Goal: Task Accomplishment & Management: Use online tool/utility

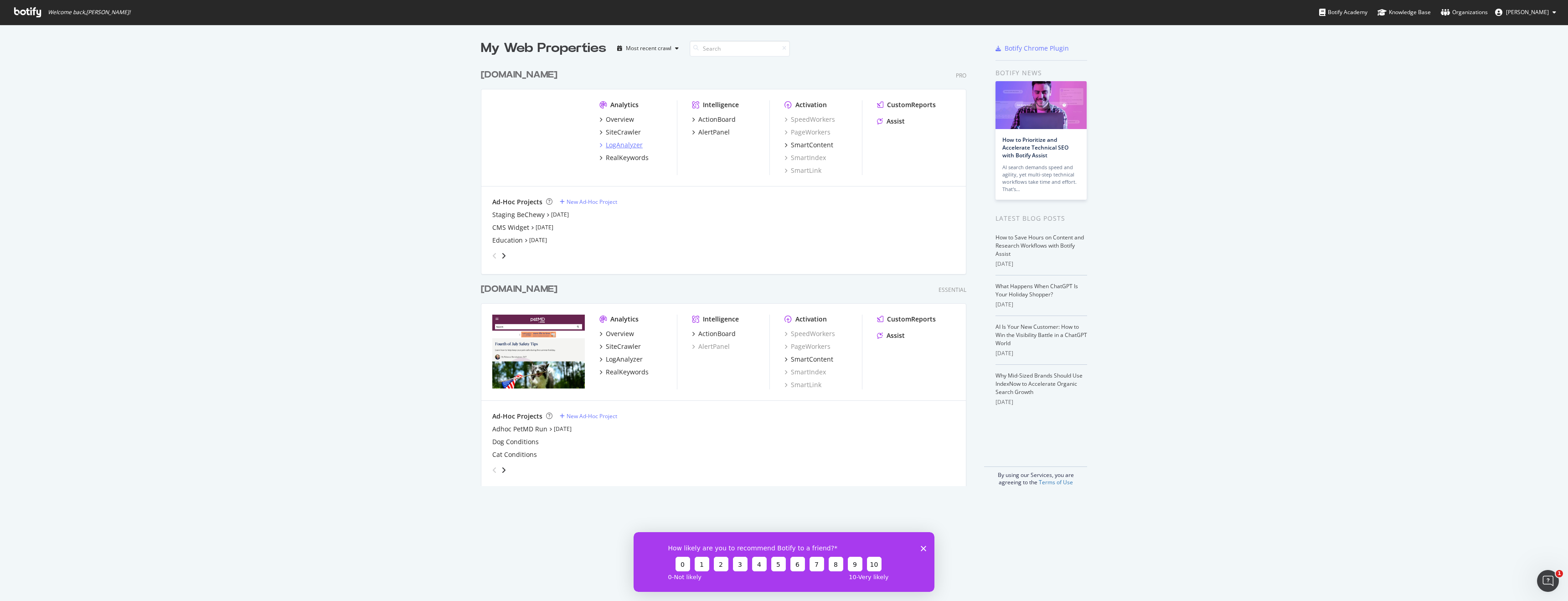
click at [625, 140] on div "LogAnalyzer" at bounding box center [625, 145] width 37 height 9
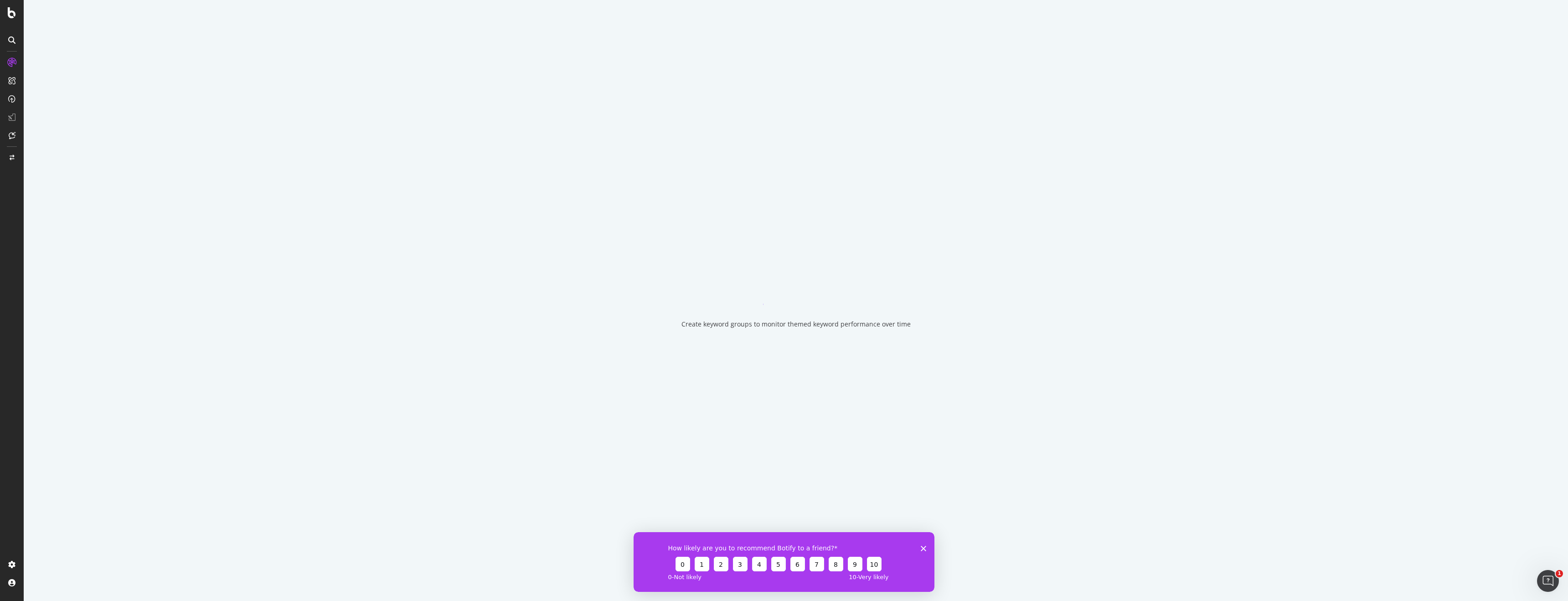
click at [625, 140] on div "Create keyword groups to monitor themed keyword performance over time" at bounding box center [796, 300] width 1545 height 601
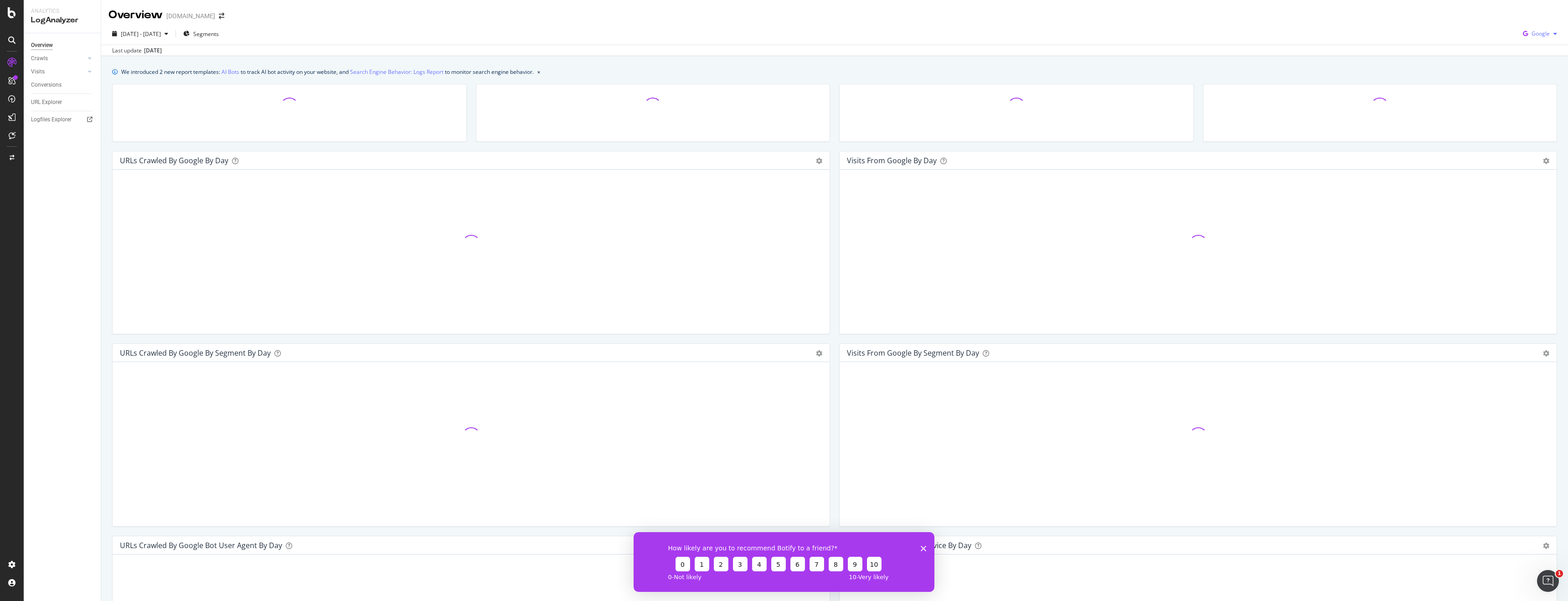
click at [1538, 33] on span "Google" at bounding box center [1541, 34] width 18 height 8
click at [1537, 87] on span "OpenAI" at bounding box center [1541, 86] width 34 height 8
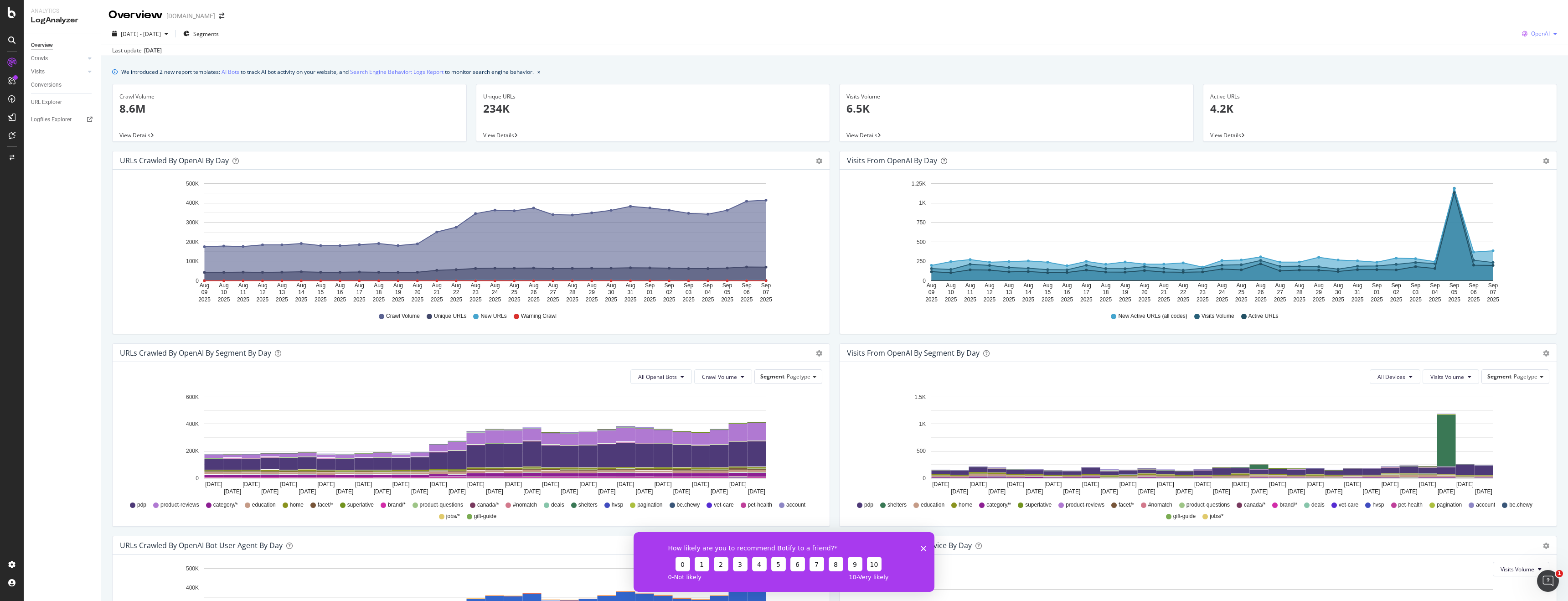
click at [1542, 32] on span "OpenAI" at bounding box center [1540, 34] width 18 height 8
click at [1541, 103] on span "Other AI Bots" at bounding box center [1541, 102] width 34 height 8
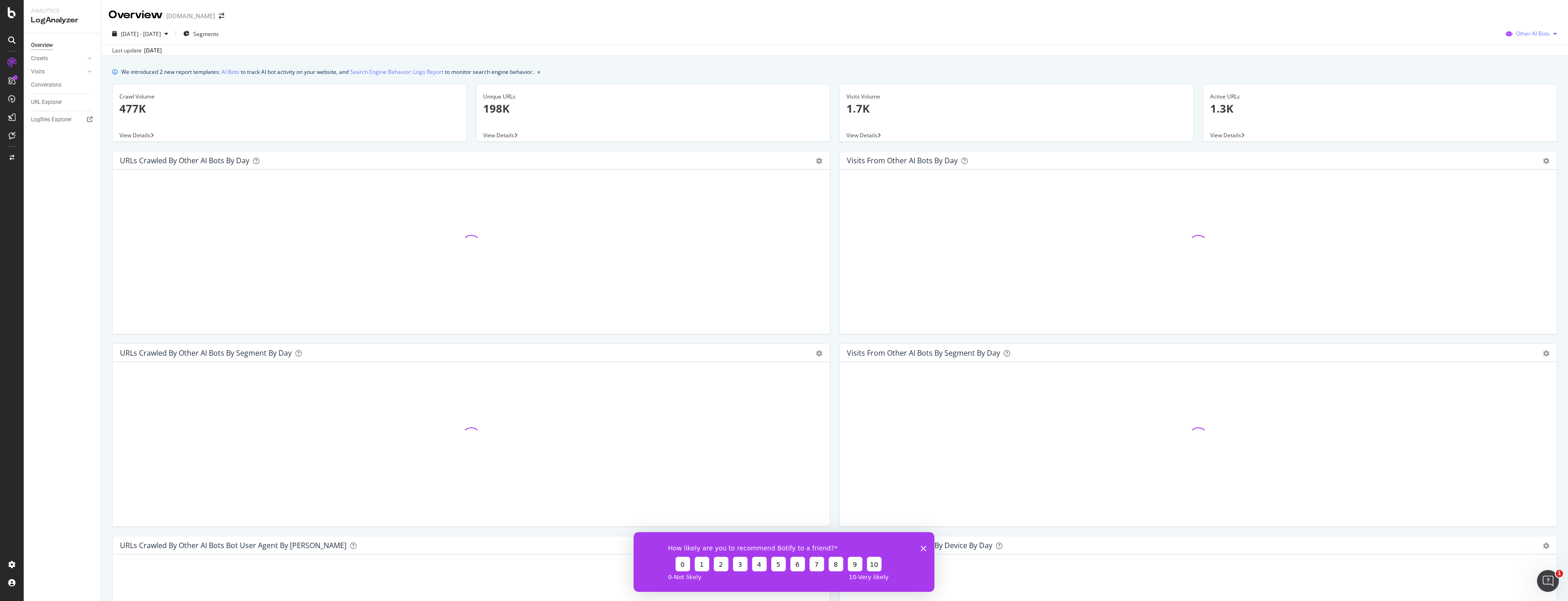
click at [1536, 33] on span "Other AI Bots" at bounding box center [1532, 34] width 34 height 8
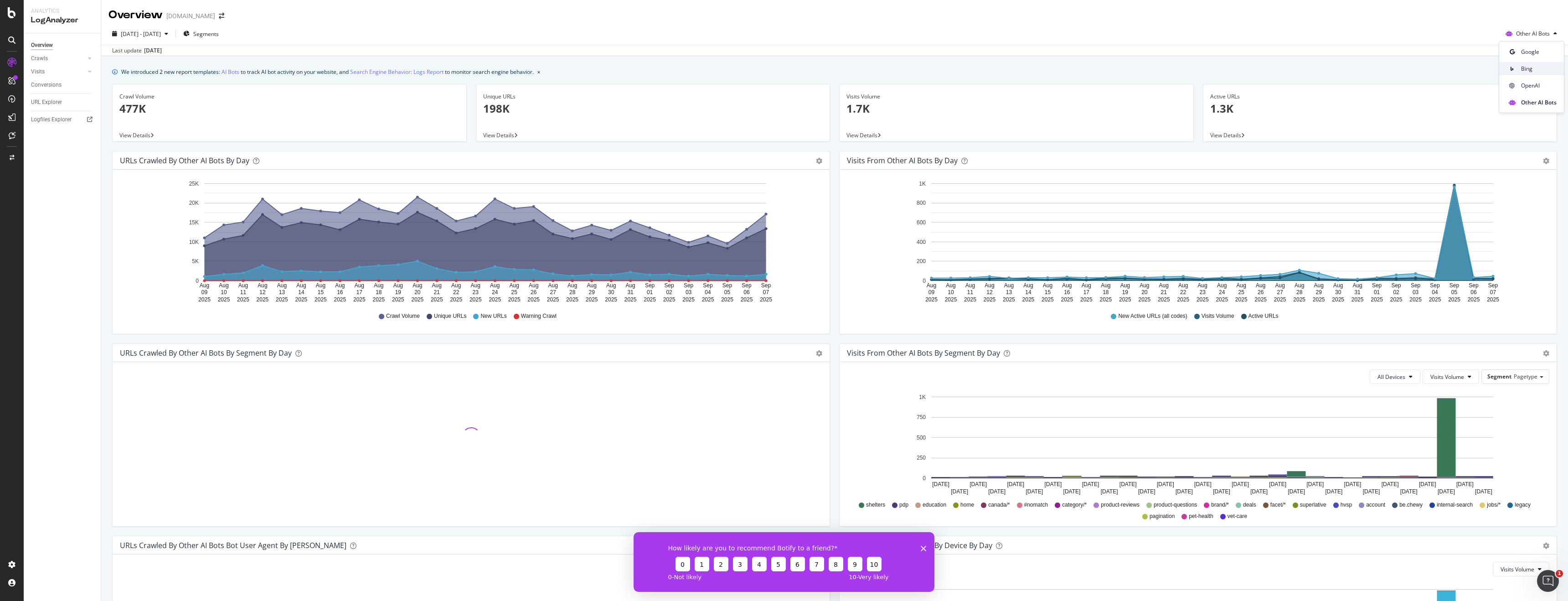
click at [1538, 68] on span "Bing" at bounding box center [1539, 68] width 36 height 8
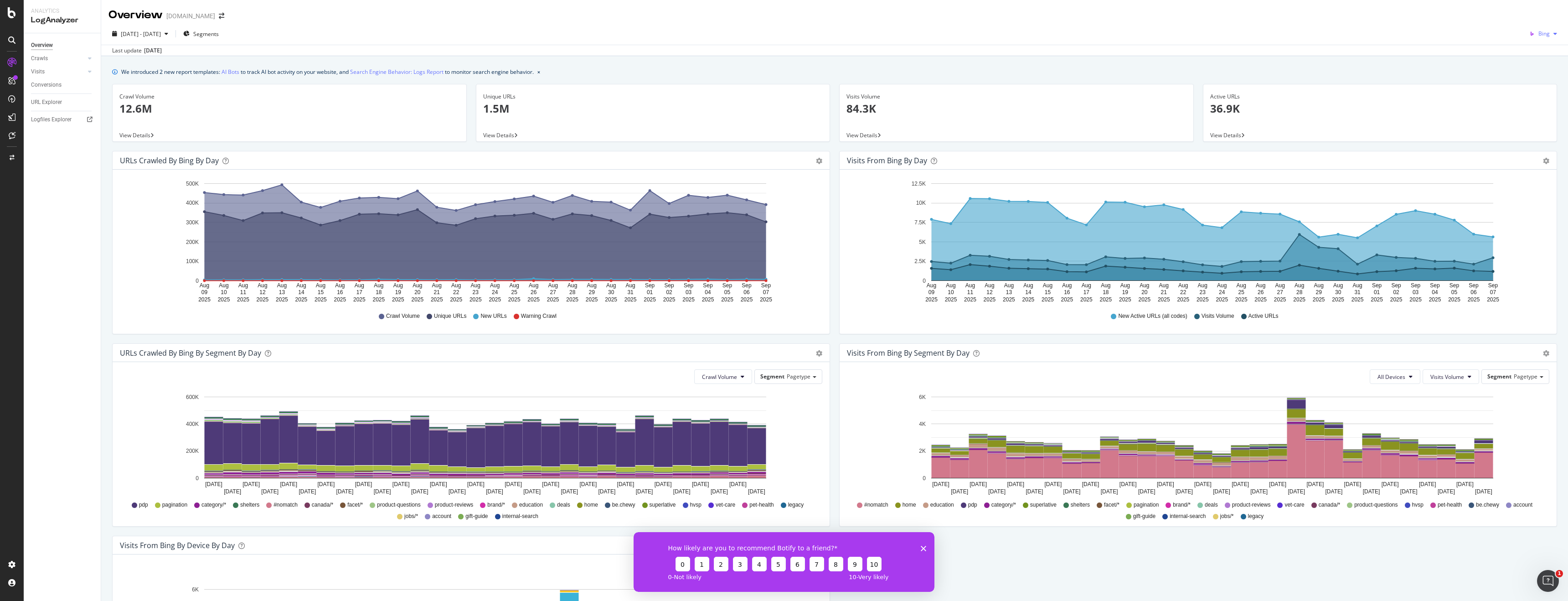
click at [1545, 39] on div "Bing" at bounding box center [1543, 34] width 35 height 14
click at [1536, 51] on span "Google" at bounding box center [1541, 51] width 34 height 8
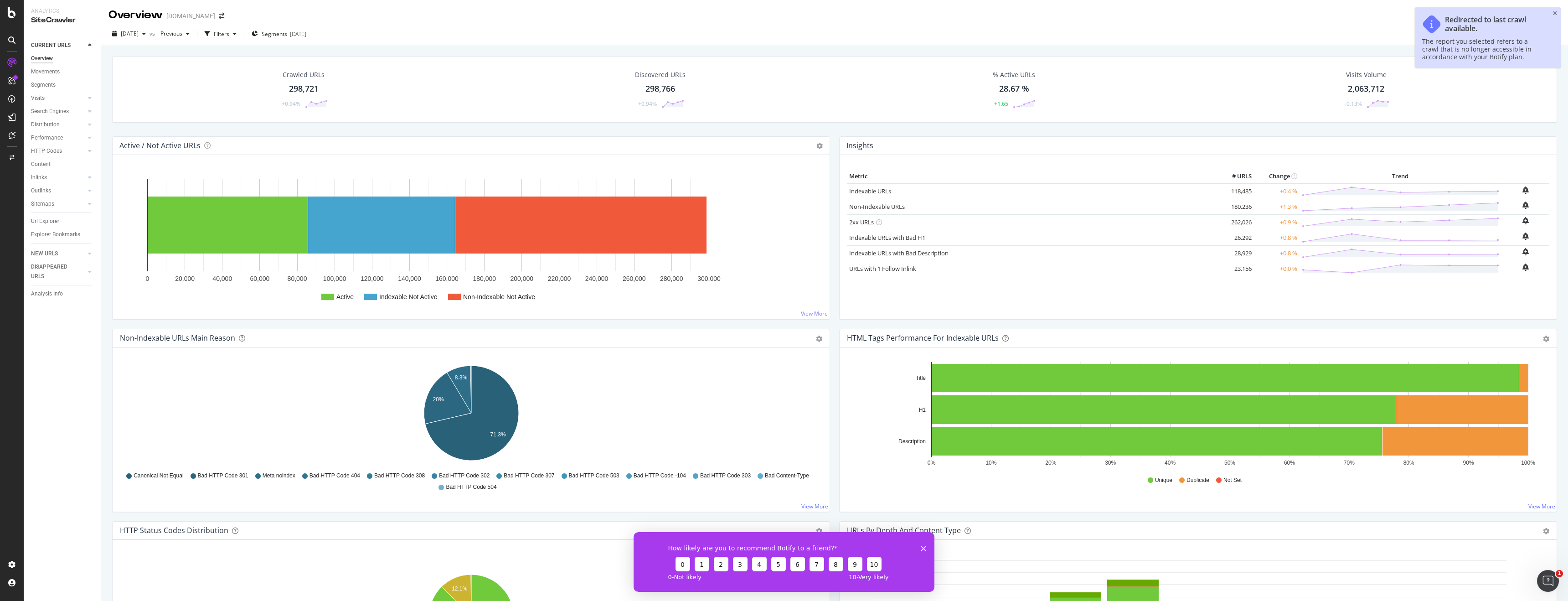
click at [325, 87] on div "Crawled URLs 298,721 +0.94%" at bounding box center [304, 89] width 66 height 48
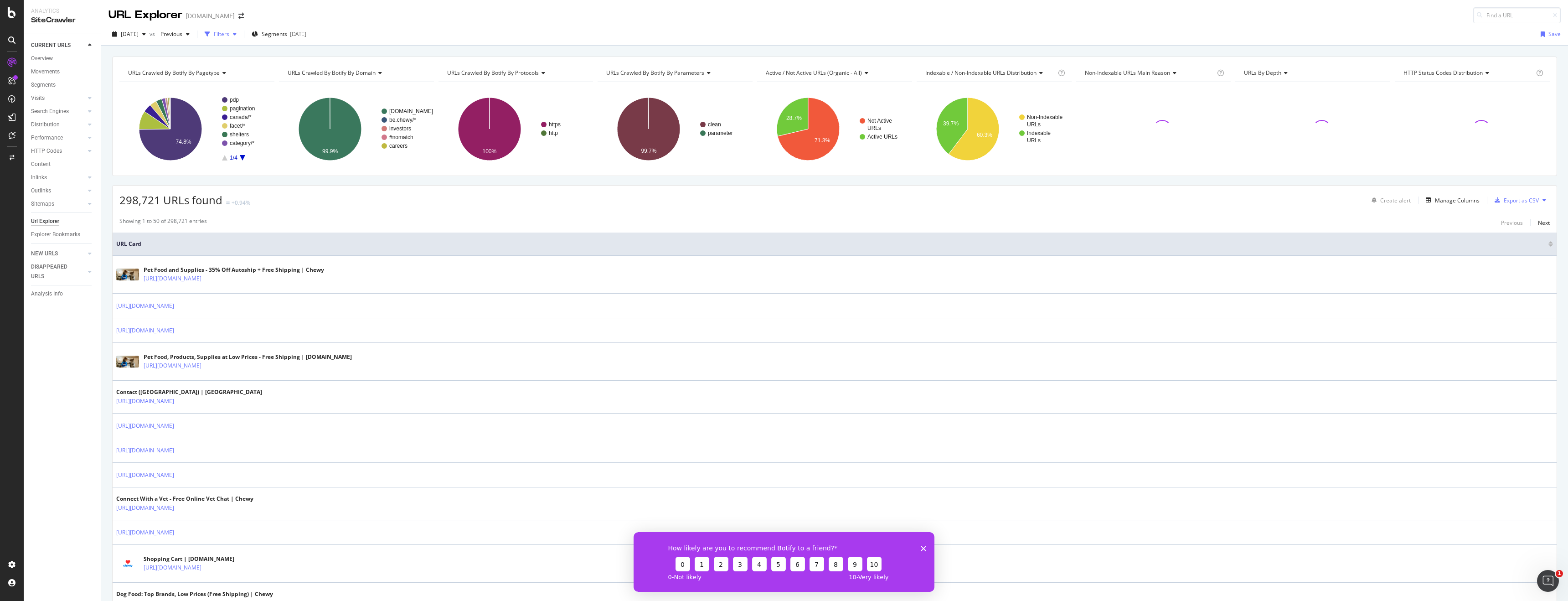
click at [230, 36] on div "Filters" at bounding box center [221, 34] width 15 height 8
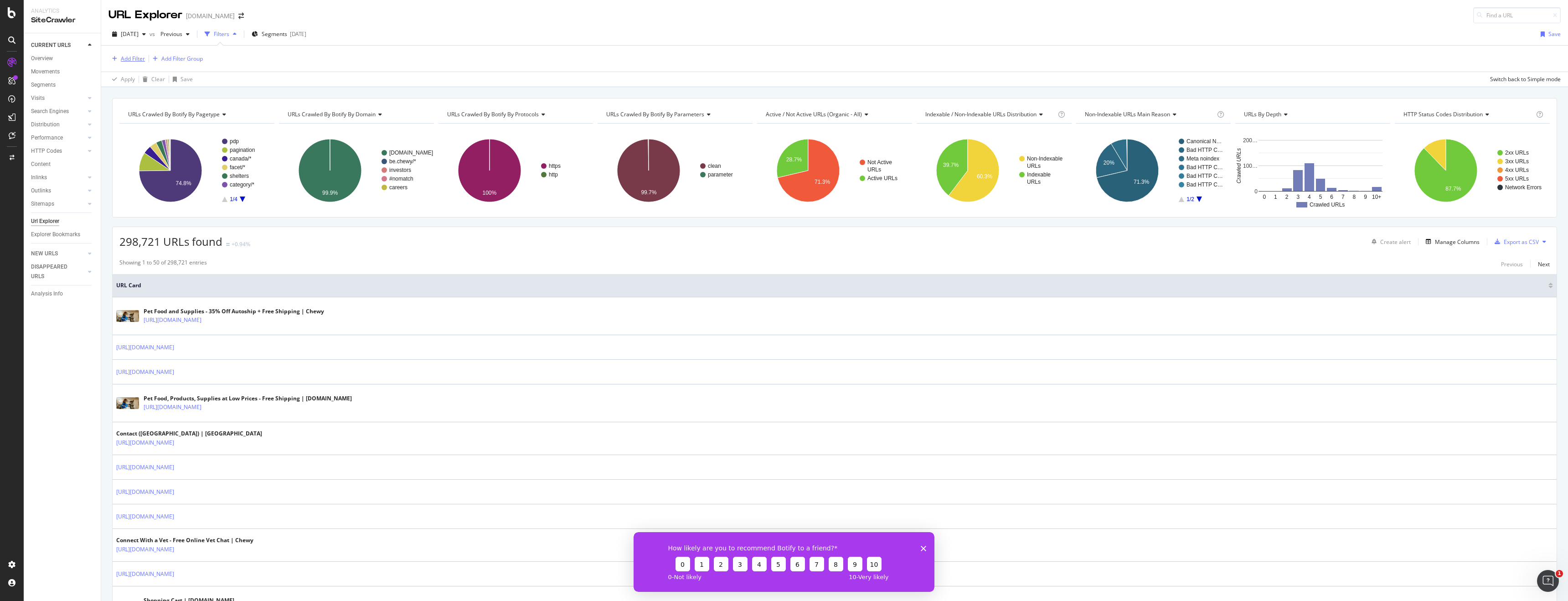
click at [139, 58] on div "Add Filter" at bounding box center [133, 58] width 24 height 8
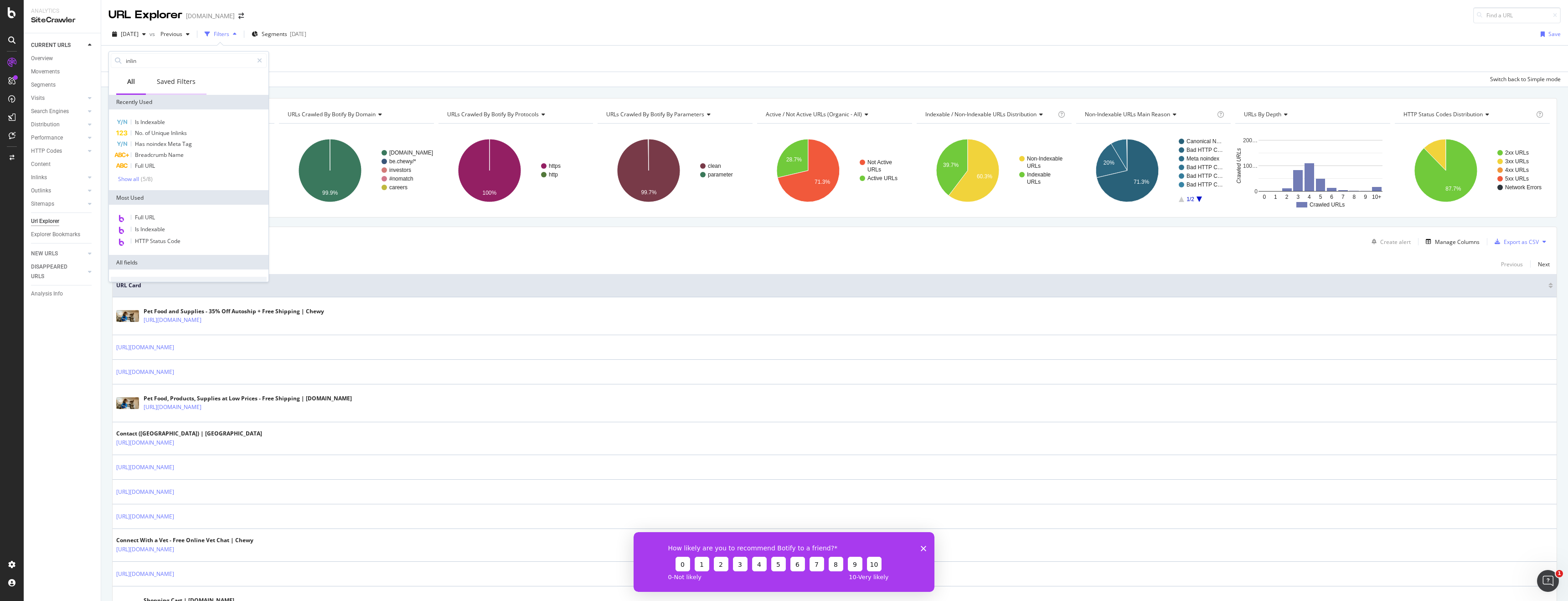
type input "inlink"
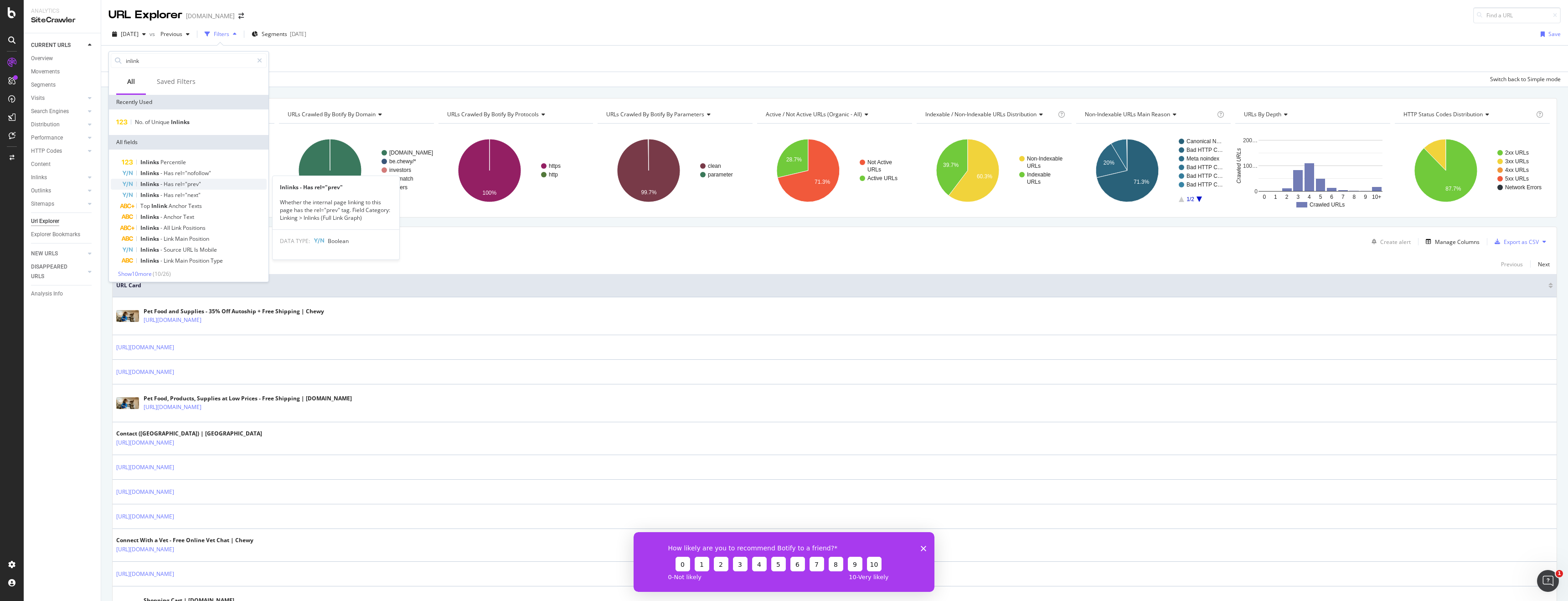
scroll to position [3, 0]
click at [44, 59] on div "Overview" at bounding box center [42, 58] width 22 height 10
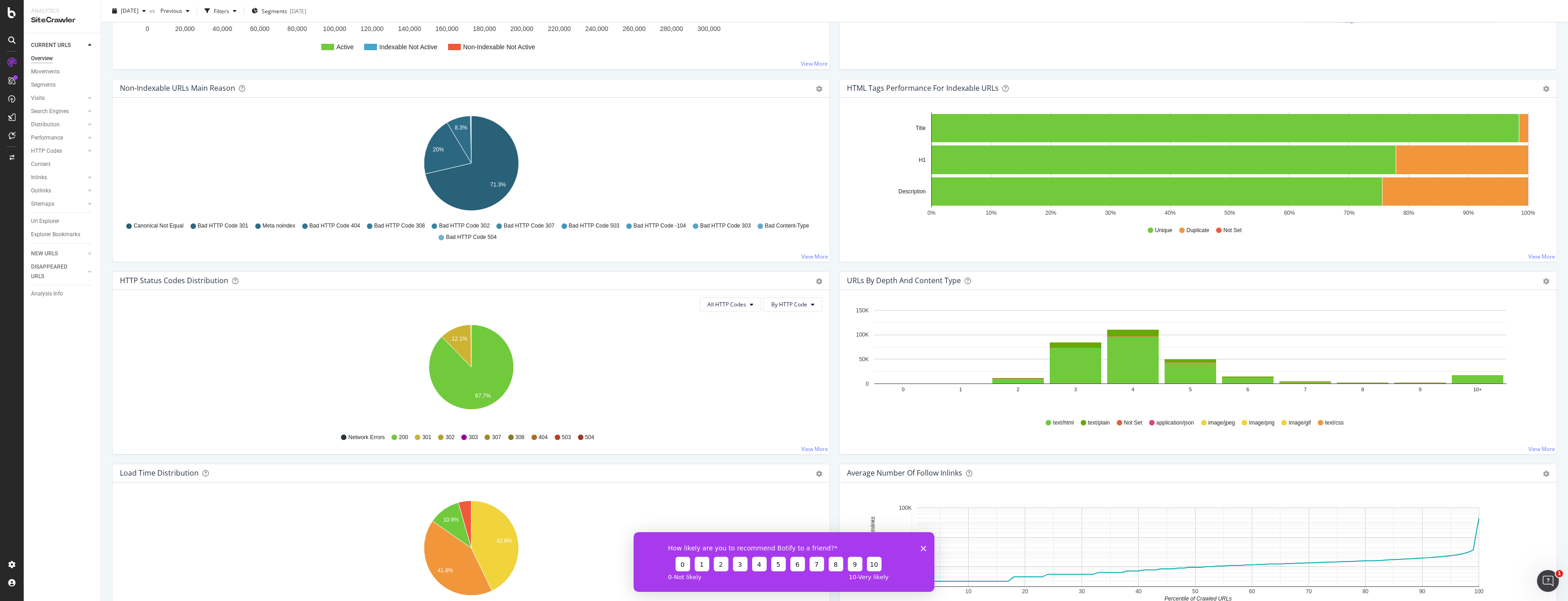
scroll to position [316, 0]
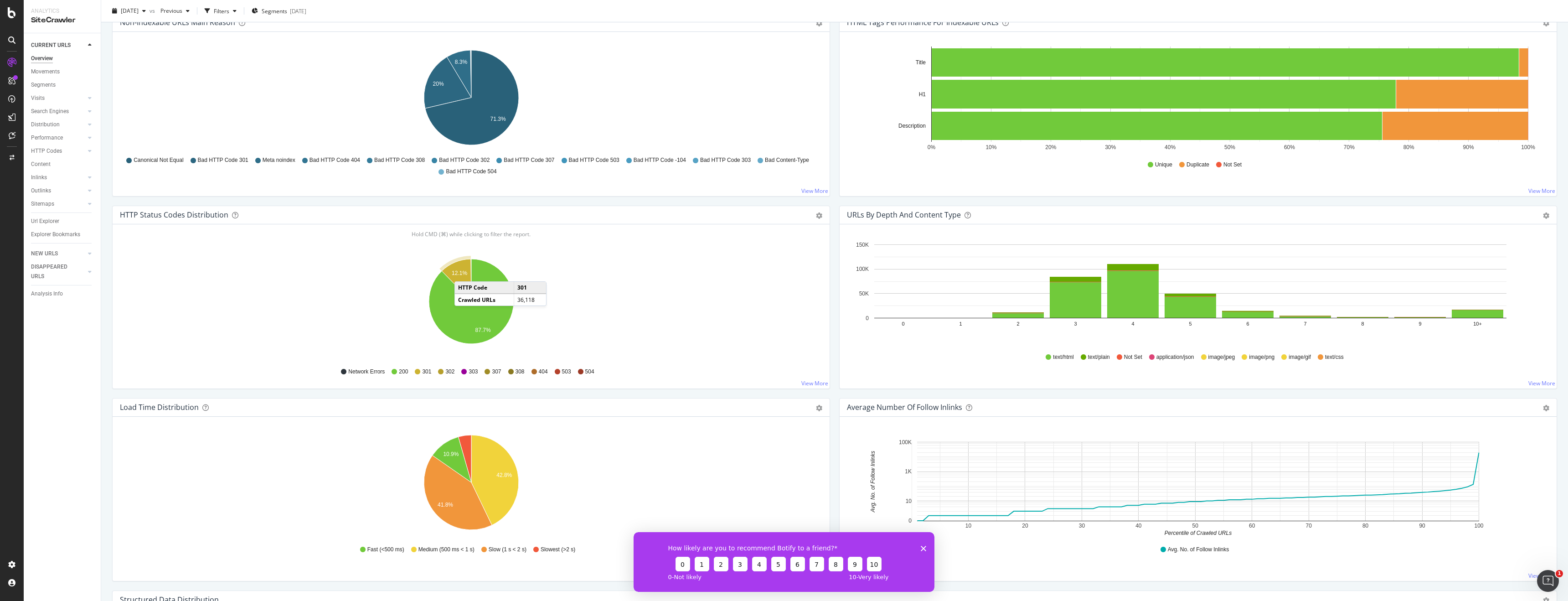
click at [463, 272] on text "12.1%" at bounding box center [460, 273] width 15 height 6
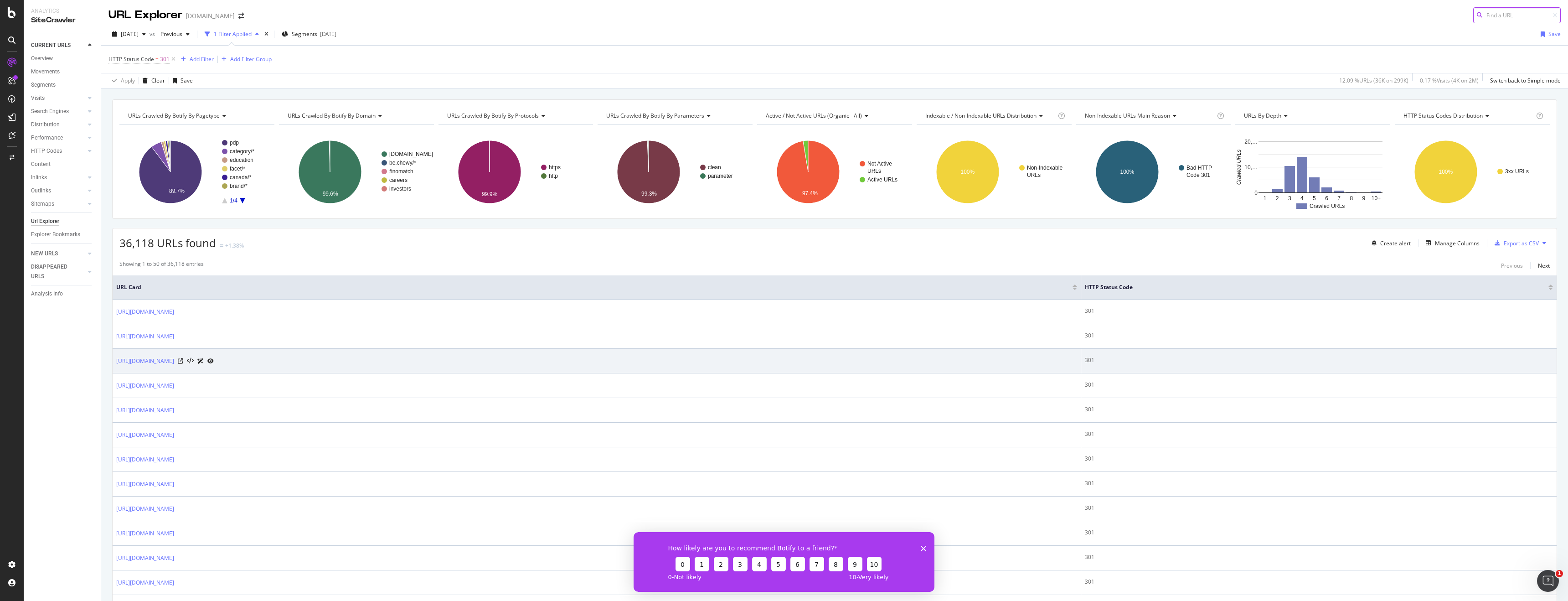
scroll to position [12, 0]
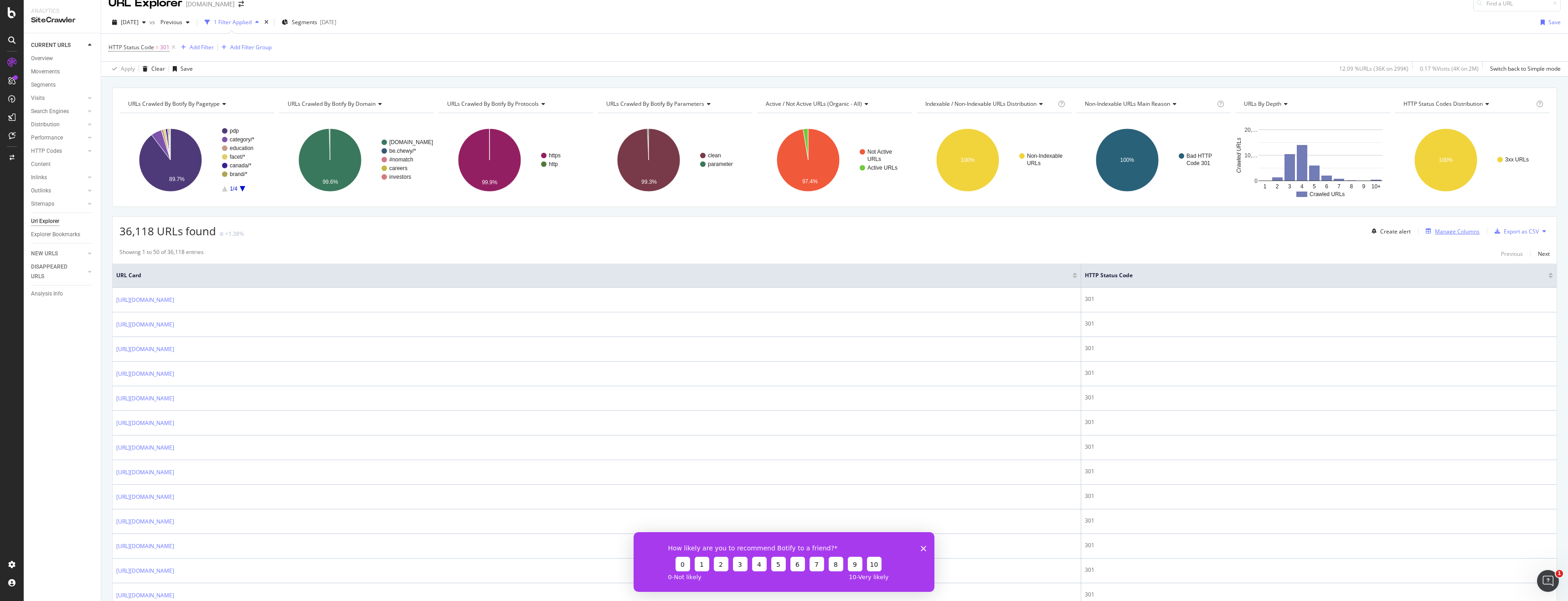
click at [1453, 233] on div "Manage Columns" at bounding box center [1457, 231] width 44 height 8
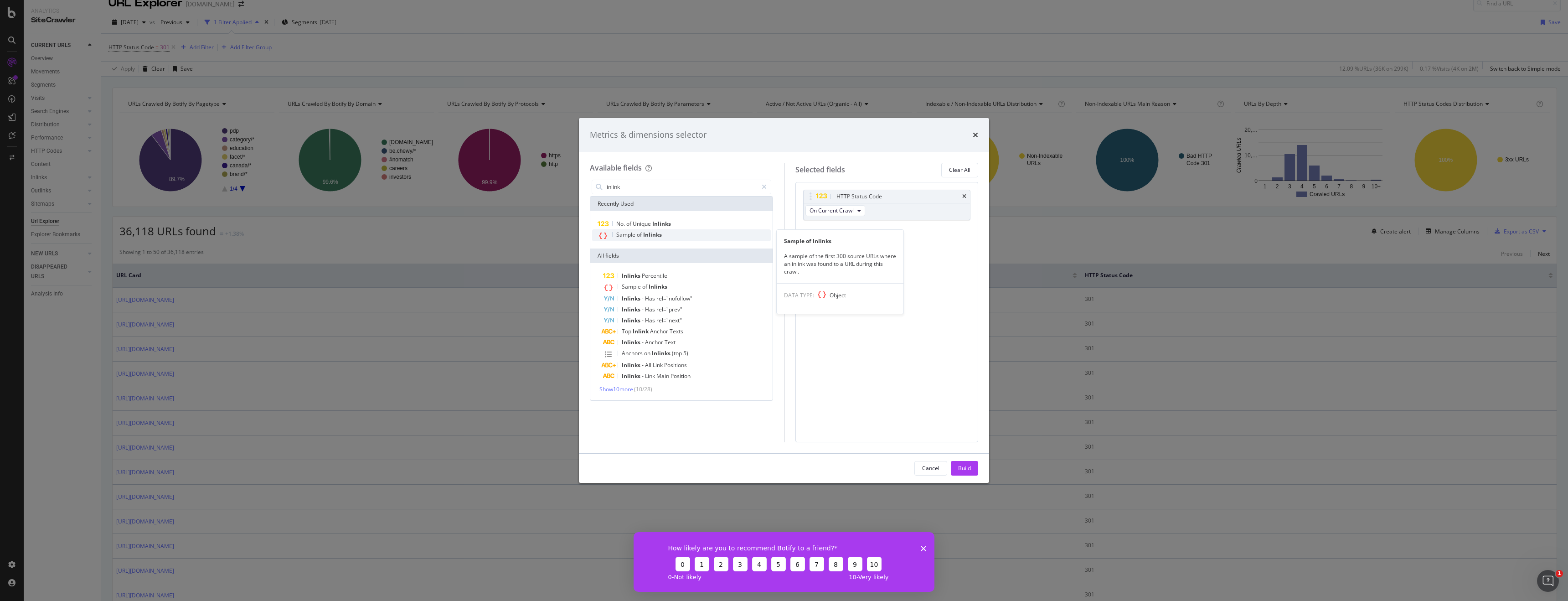
type input "inlink"
click at [687, 237] on div "Sample of Inlinks" at bounding box center [682, 235] width 179 height 12
click at [966, 474] on div "Build" at bounding box center [964, 469] width 13 height 14
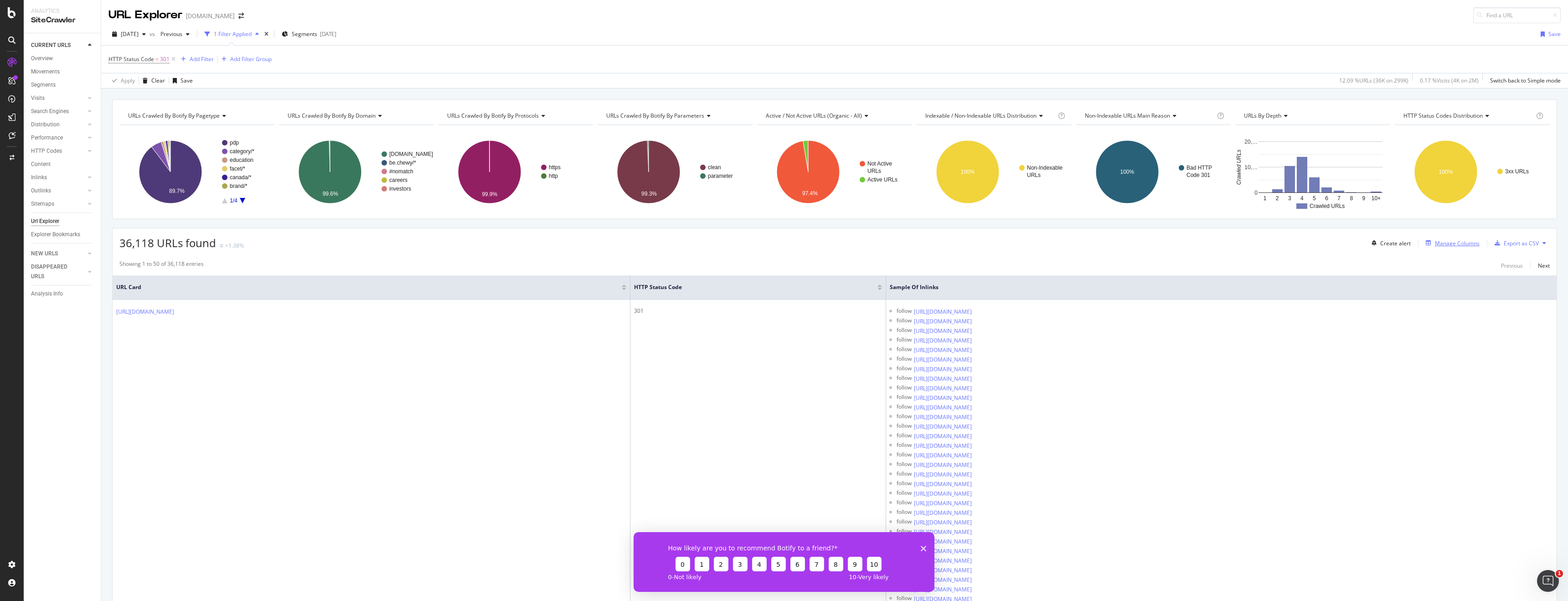
click at [1470, 246] on div "Manage Columns" at bounding box center [1457, 243] width 44 height 8
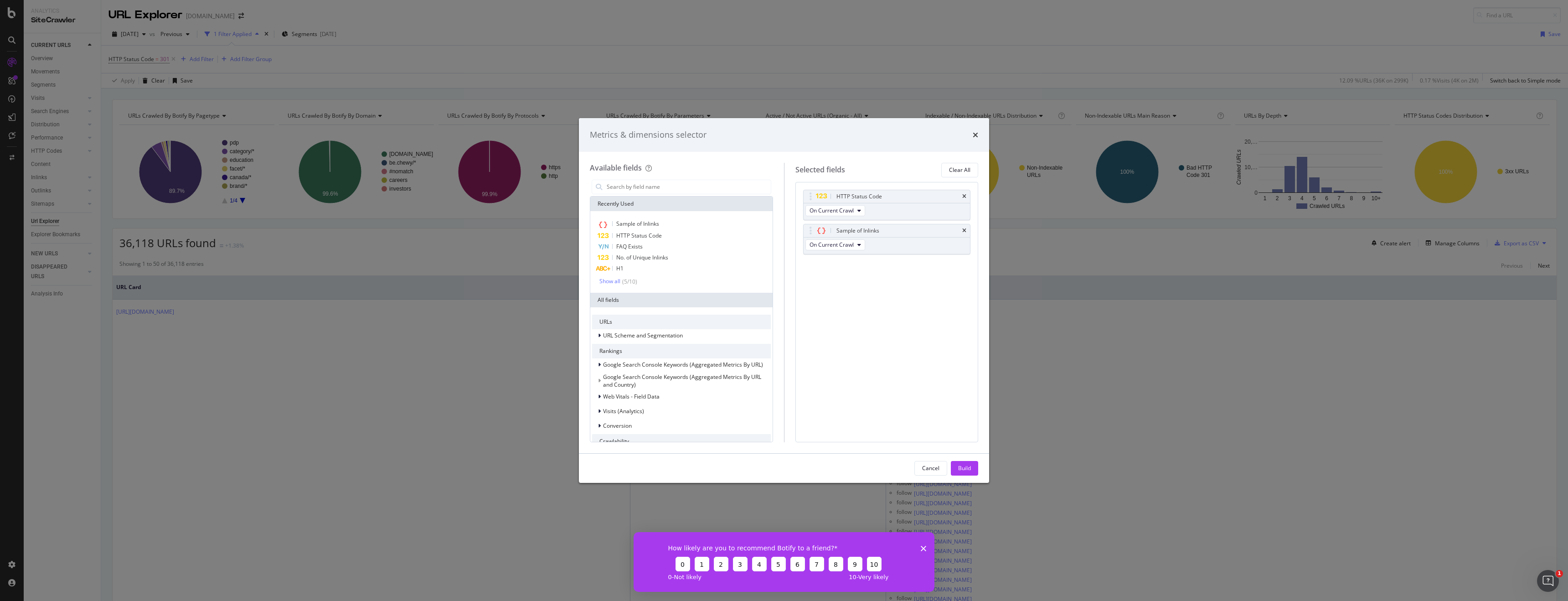
click at [973, 141] on div "Metrics & dimensions selector" at bounding box center [784, 134] width 410 height 34
click at [976, 132] on icon "times" at bounding box center [975, 135] width 6 height 8
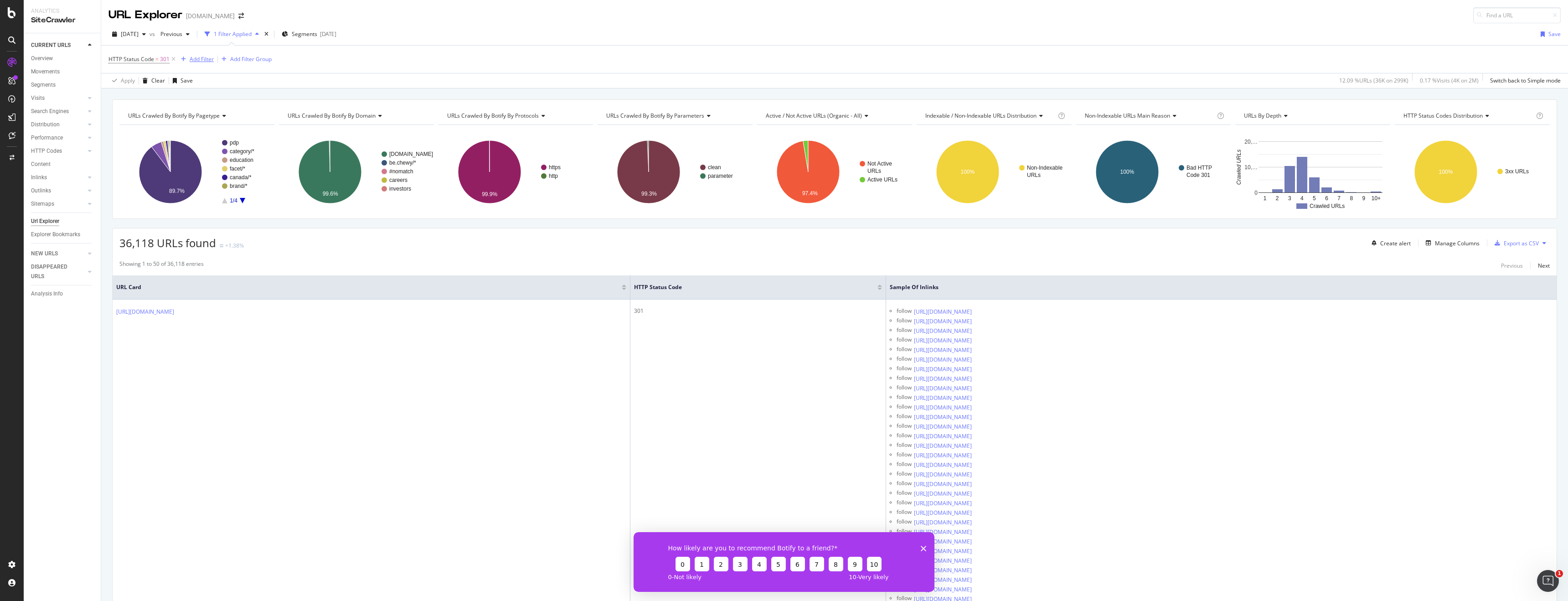
click at [206, 60] on div "Add Filter" at bounding box center [202, 59] width 24 height 8
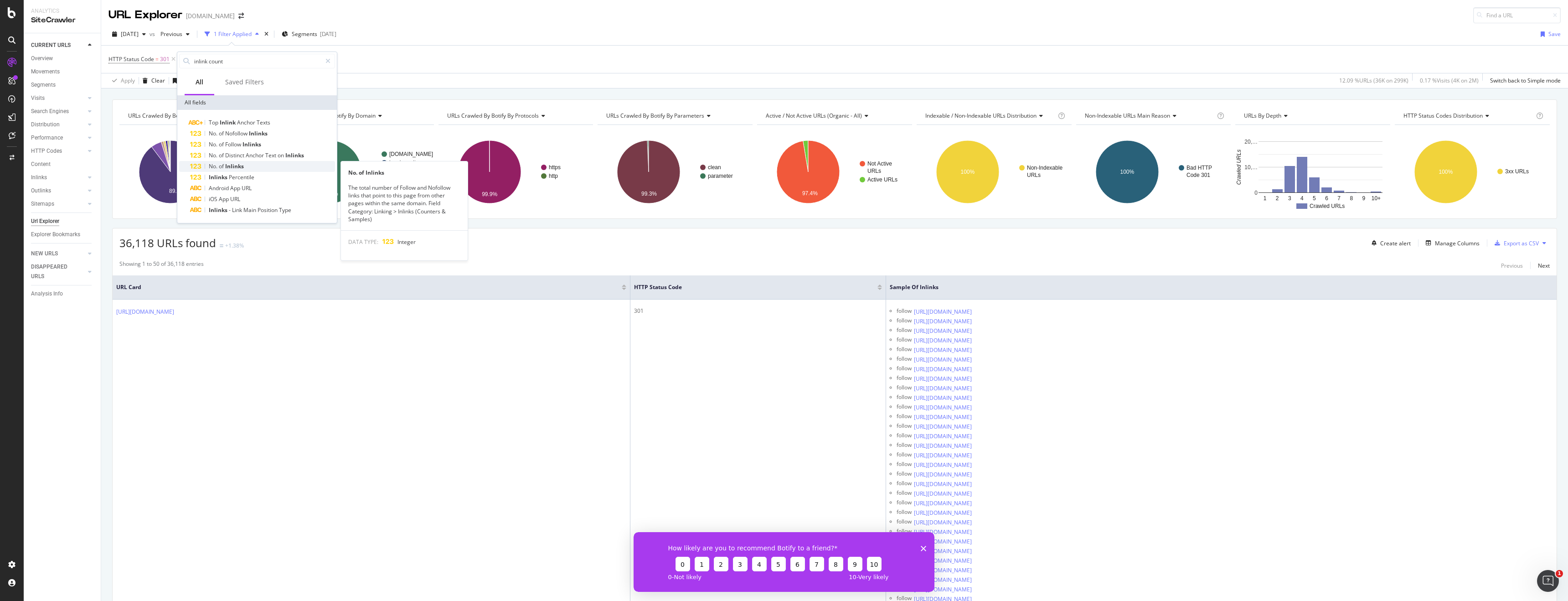
type input "inlink count"
click at [271, 165] on div "No. of Inlinks" at bounding box center [262, 166] width 145 height 11
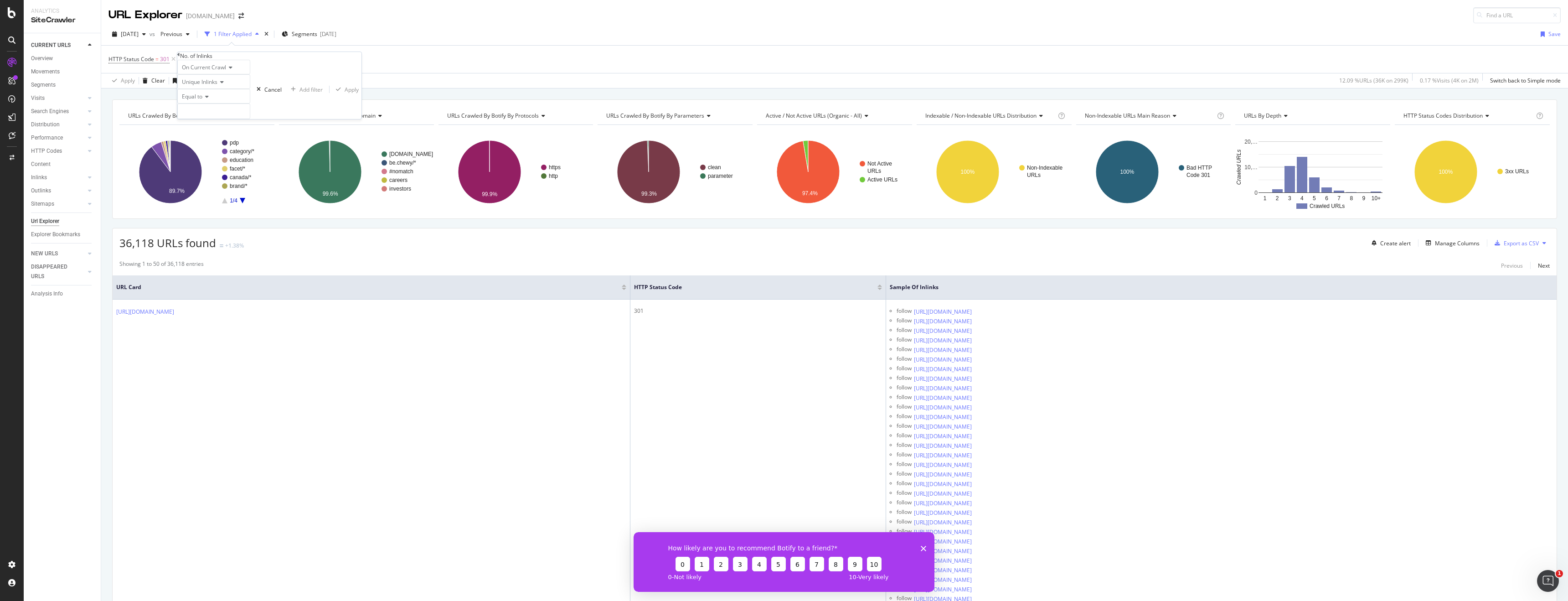
click at [214, 103] on div "Equal to" at bounding box center [214, 96] width 73 height 15
click at [214, 132] on div "Less than" at bounding box center [214, 127] width 72 height 10
click at [231, 119] on input "number" at bounding box center [214, 111] width 73 height 15
type input "10"
click at [345, 93] on div "Apply" at bounding box center [352, 89] width 14 height 8
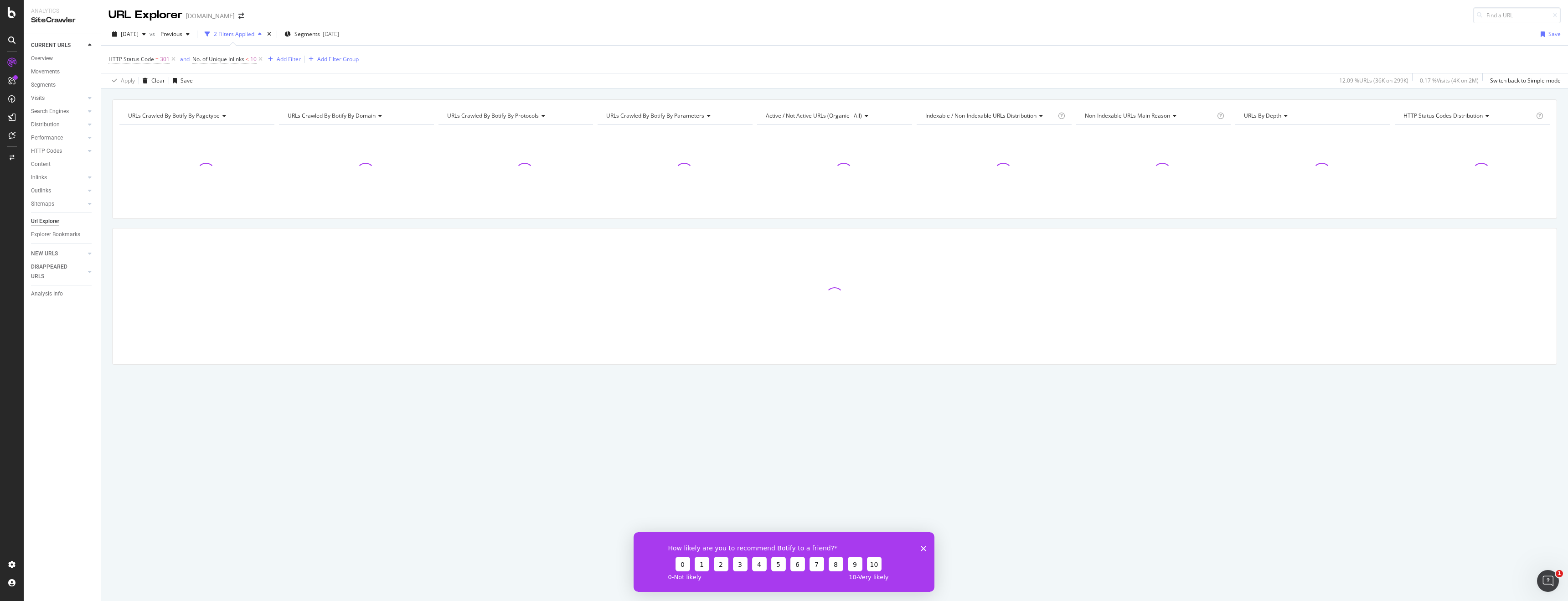
click at [921, 548] on icon "Close survey" at bounding box center [923, 548] width 6 height 6
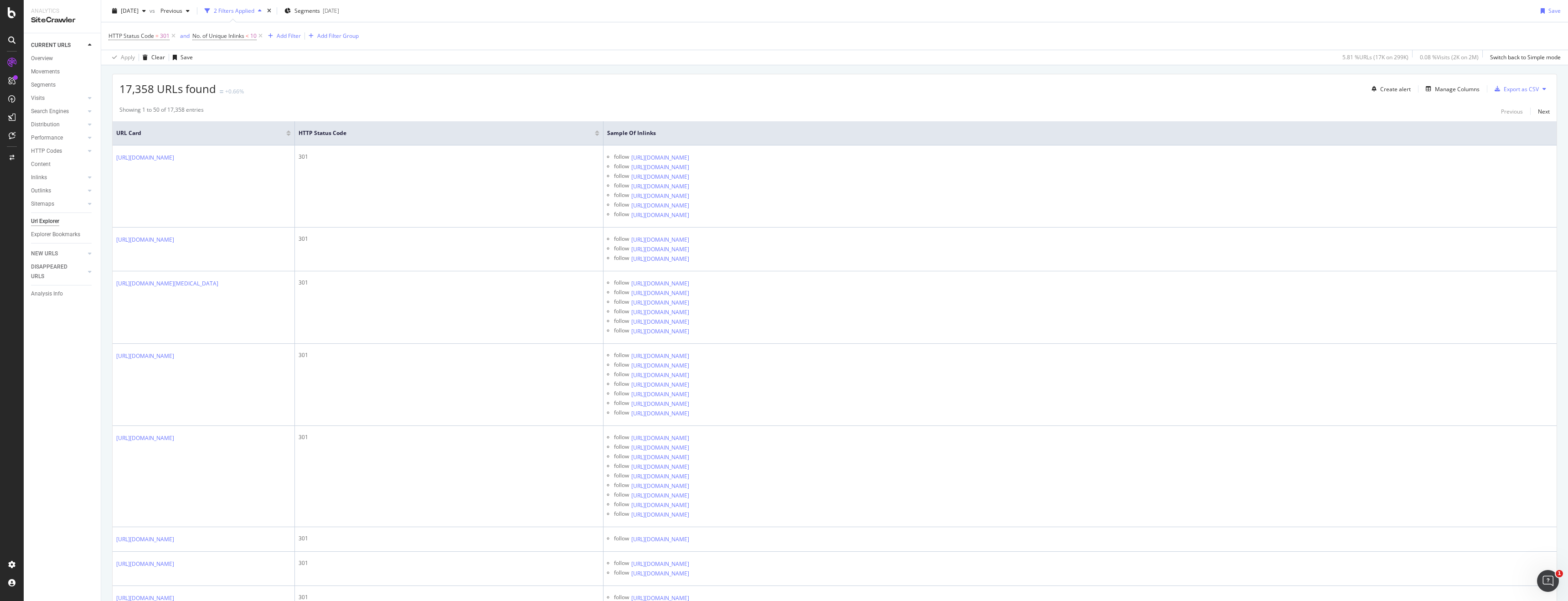
scroll to position [160, 0]
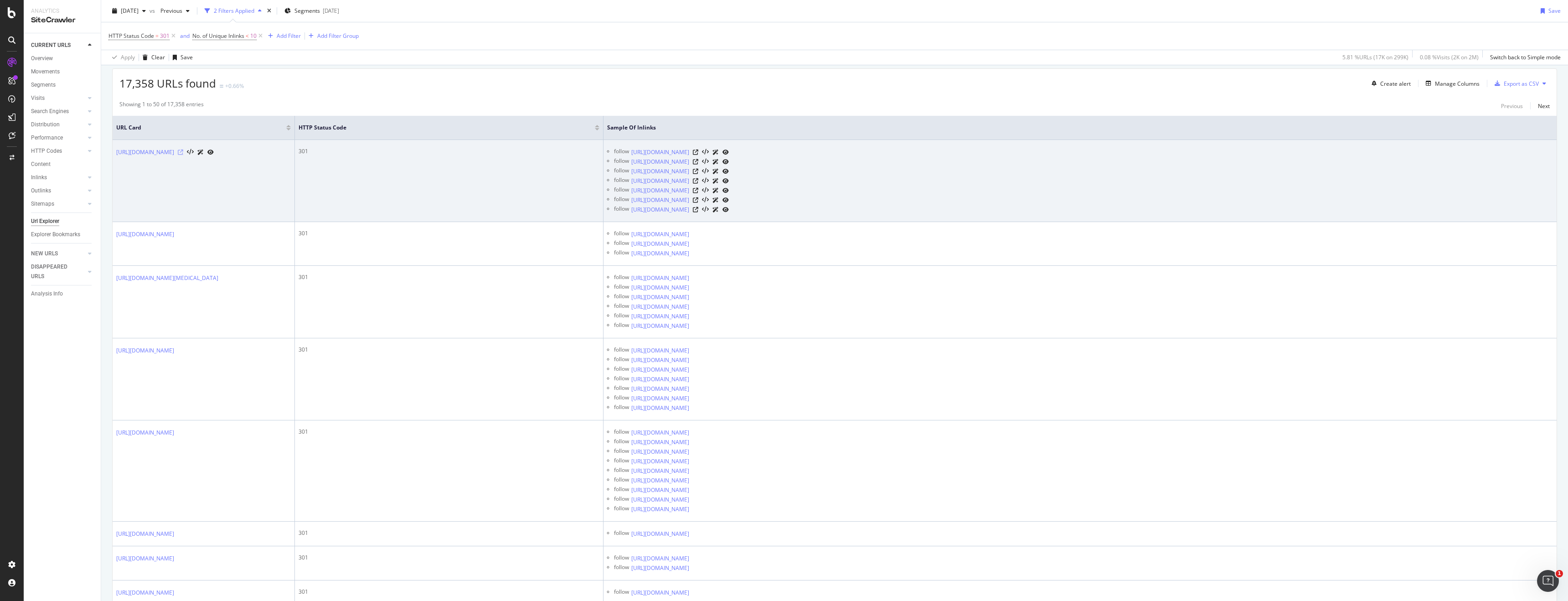
click at [183, 151] on icon at bounding box center [180, 152] width 6 height 6
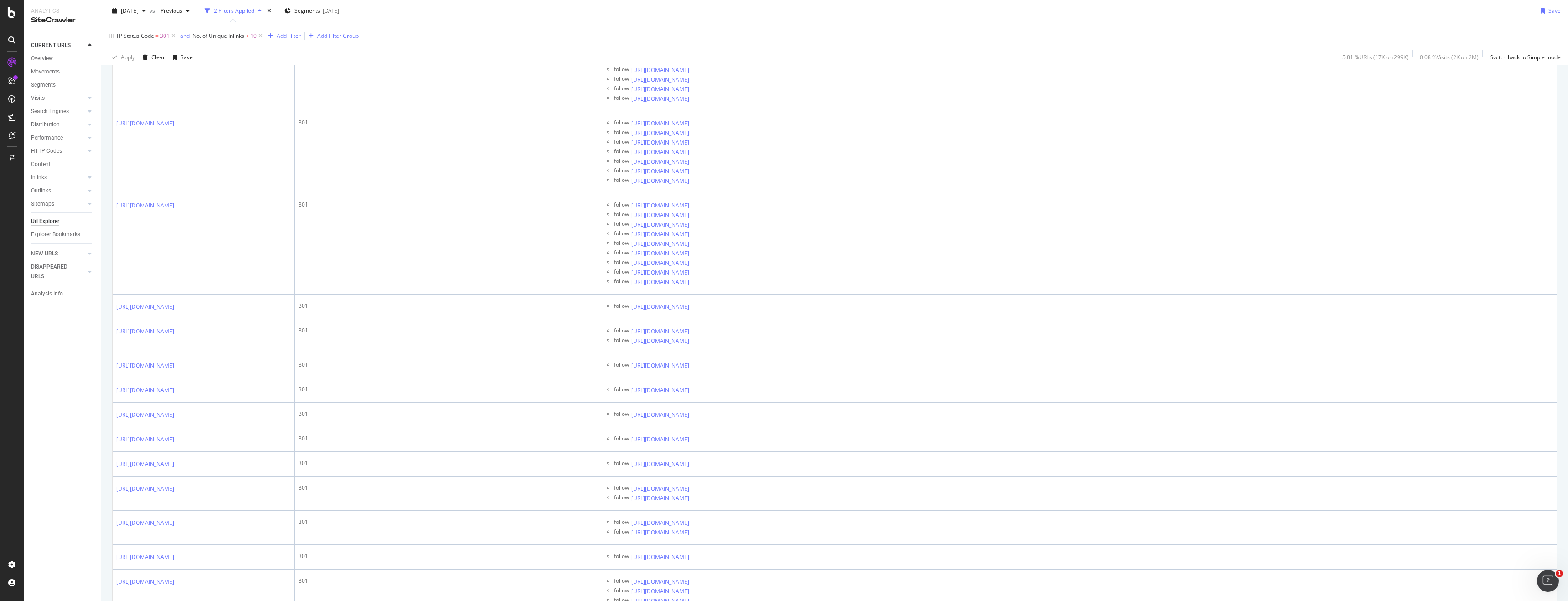
scroll to position [0, 0]
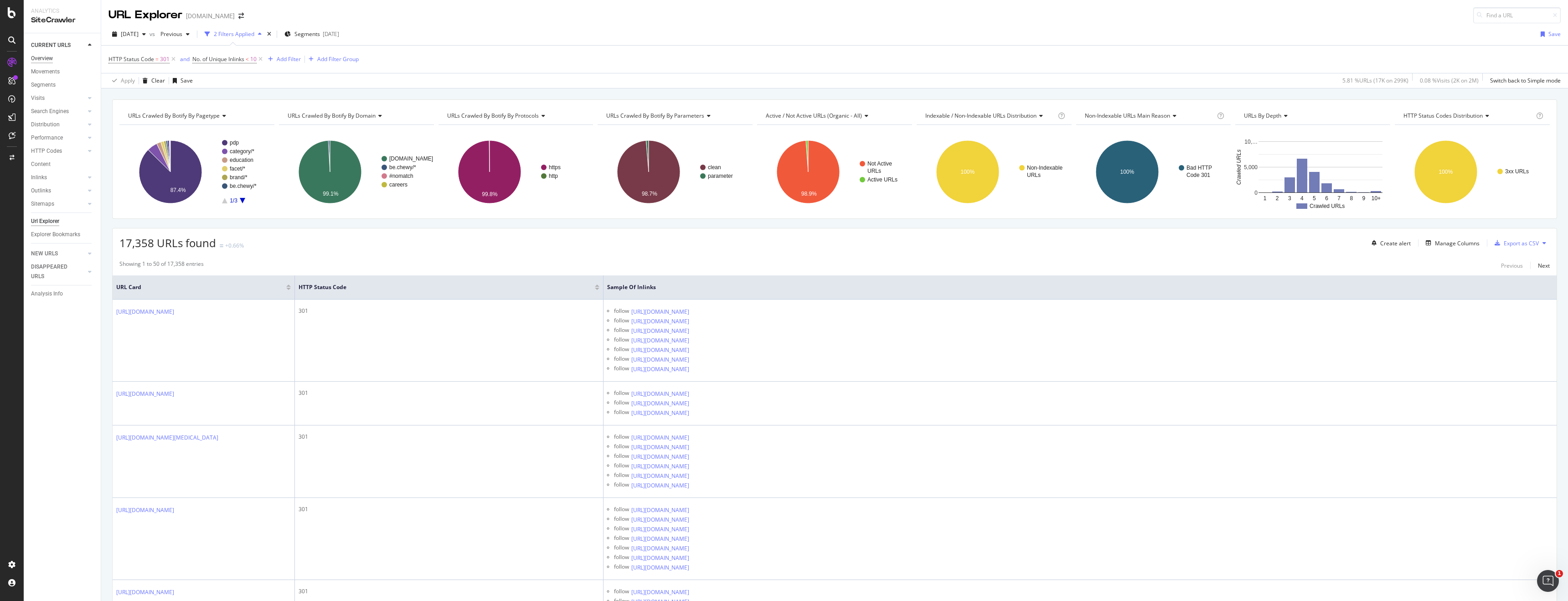
click at [49, 58] on div "Overview" at bounding box center [42, 58] width 22 height 10
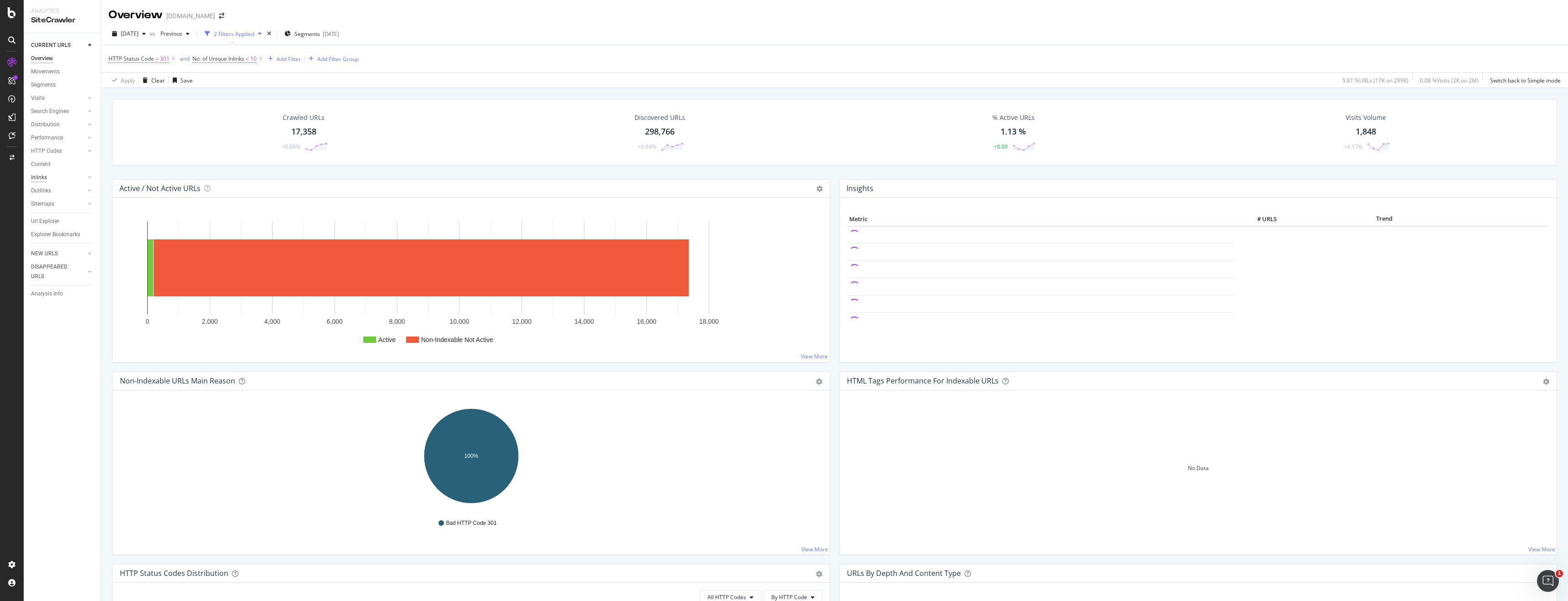
click at [41, 174] on div "Inlinks" at bounding box center [39, 178] width 16 height 10
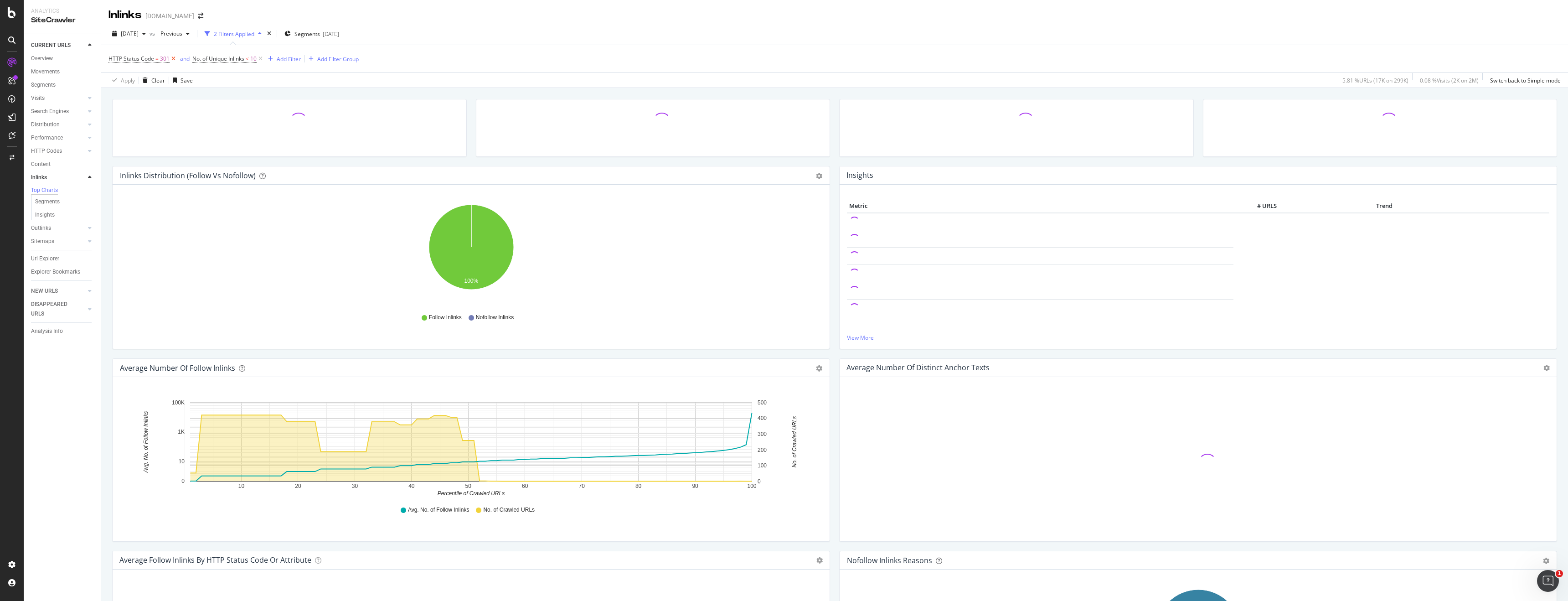
click at [172, 58] on icon at bounding box center [173, 59] width 8 height 9
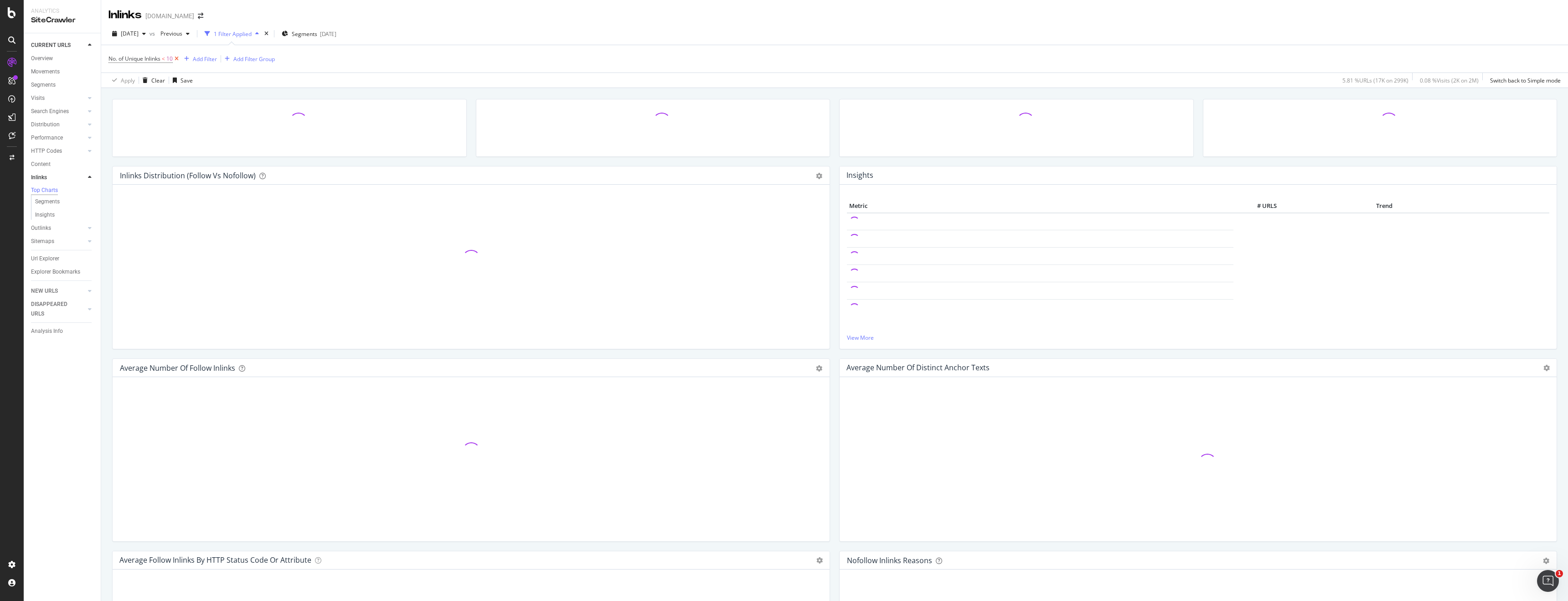
click at [178, 58] on icon at bounding box center [177, 59] width 8 height 9
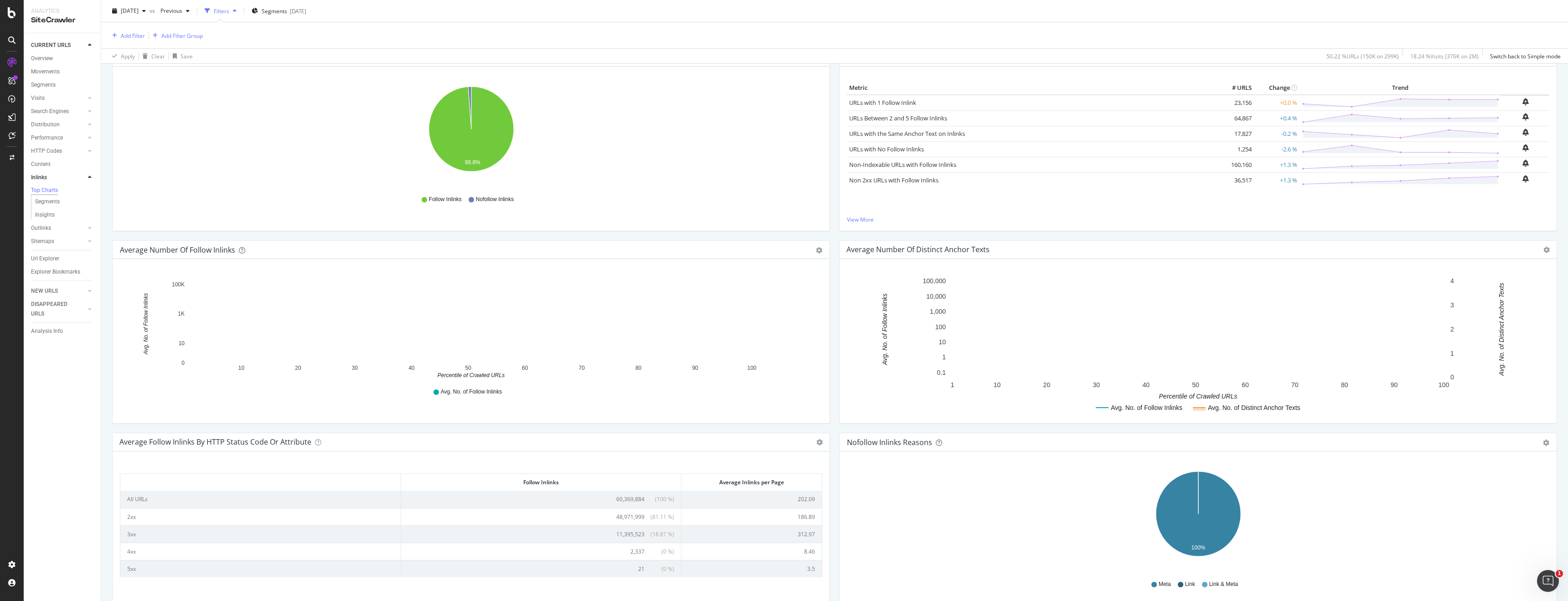
scroll to position [173, 0]
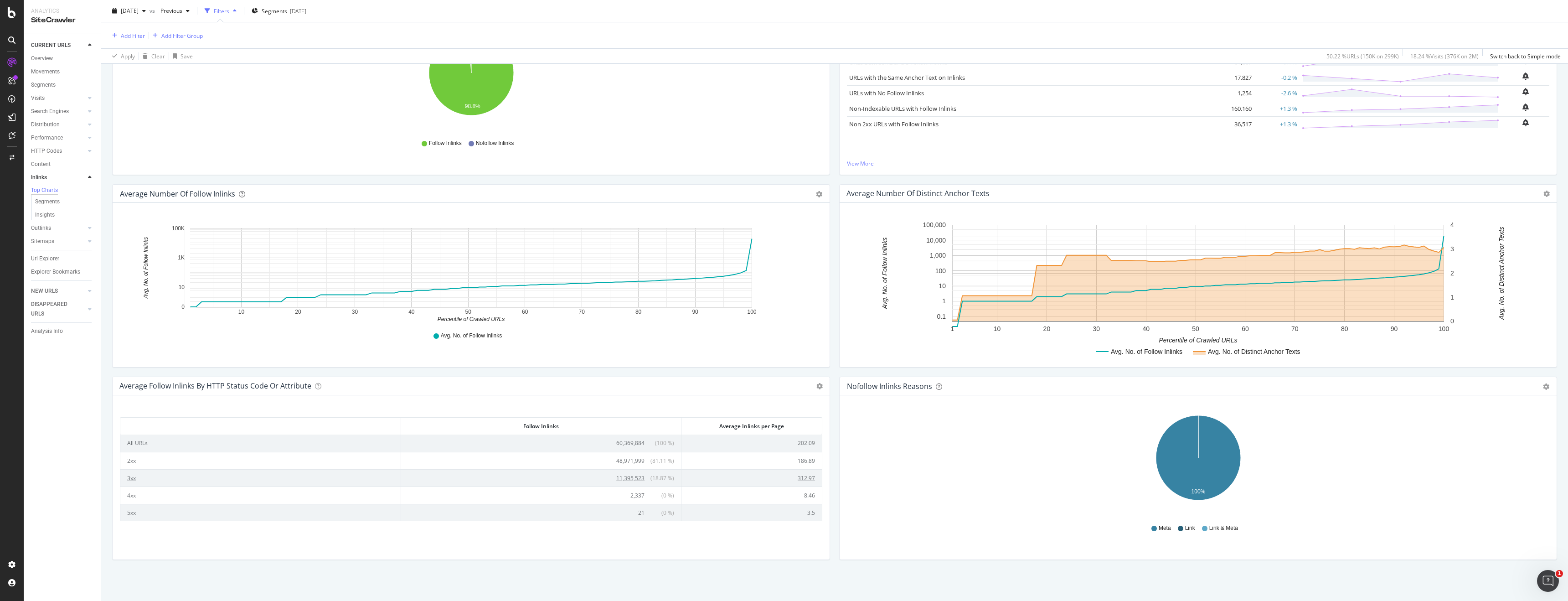
click at [133, 478] on td "3xx" at bounding box center [261, 477] width 281 height 17
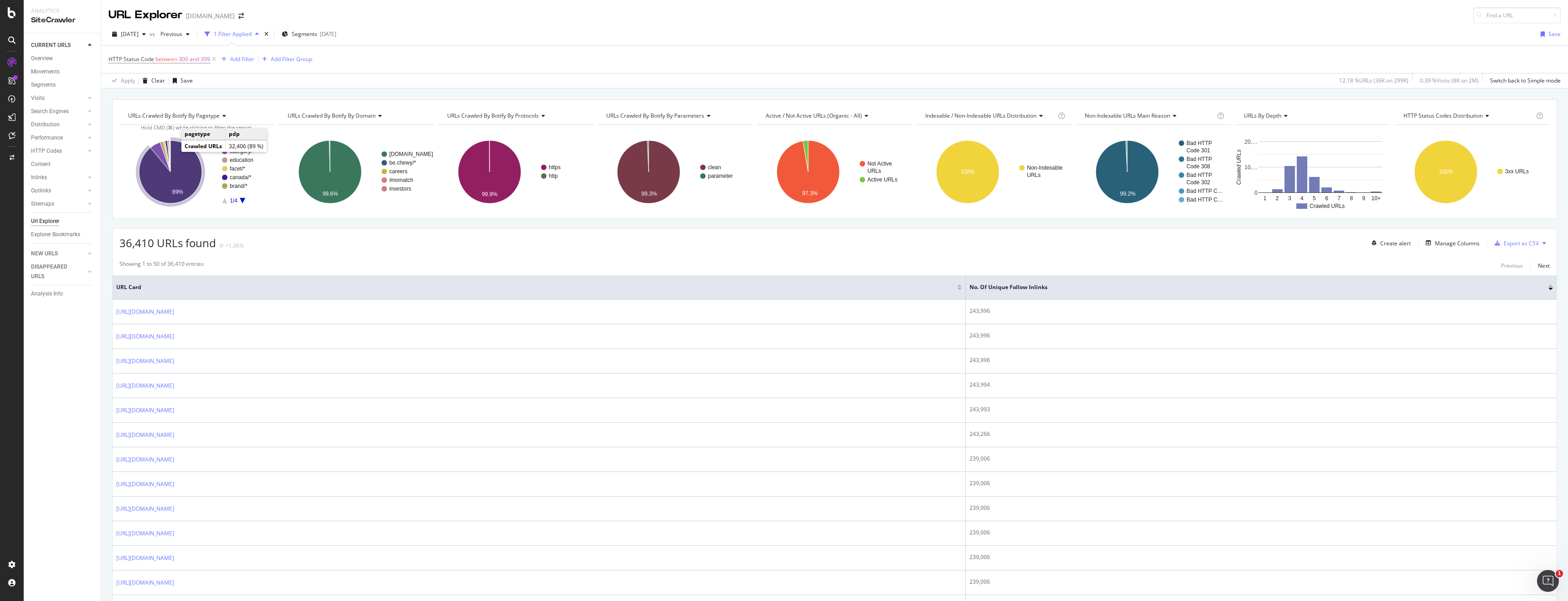
click at [179, 171] on icon "A chart." at bounding box center [170, 171] width 63 height 63
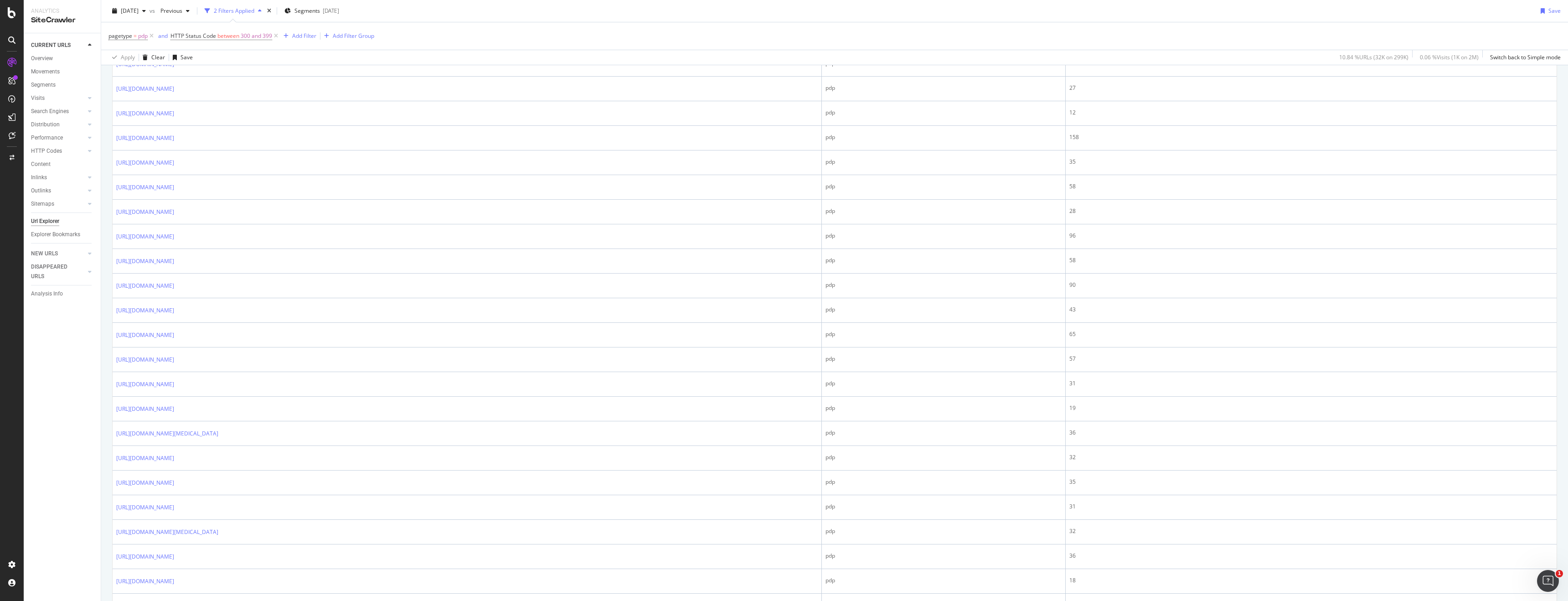
scroll to position [982, 0]
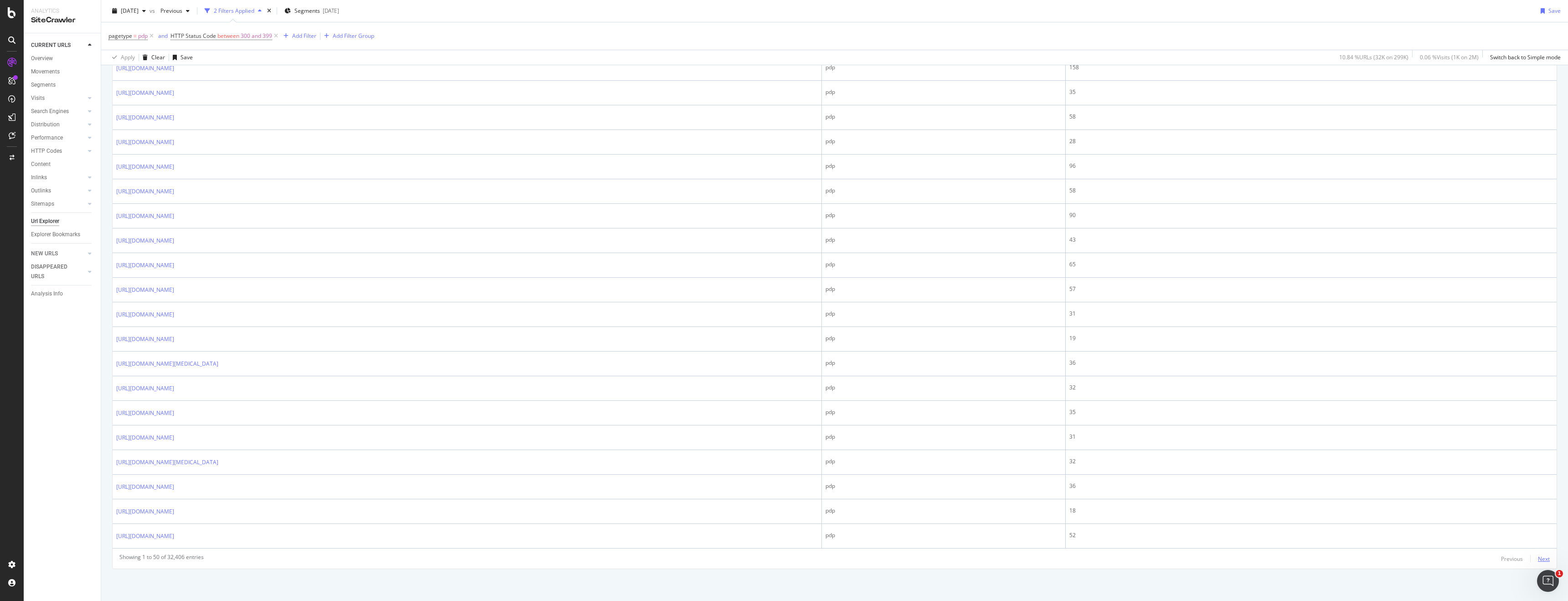
click at [1539, 556] on div "Next" at bounding box center [1544, 559] width 12 height 8
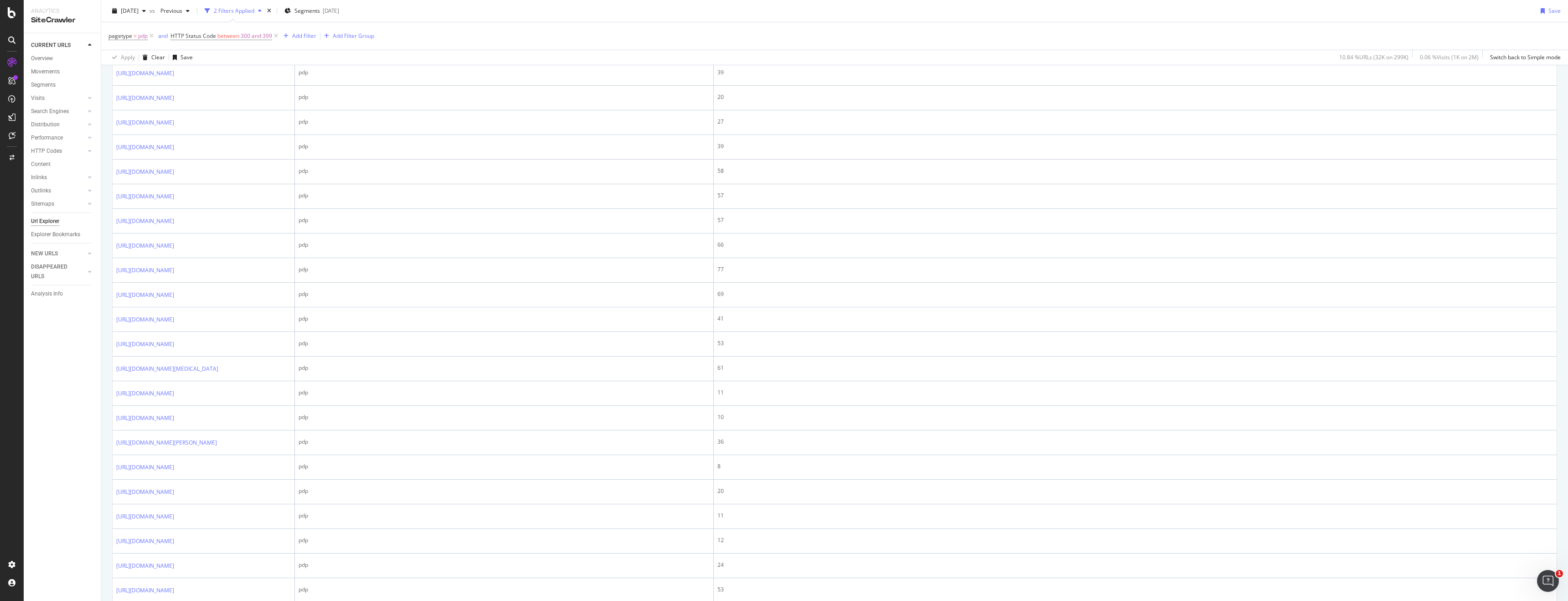
scroll to position [633, 0]
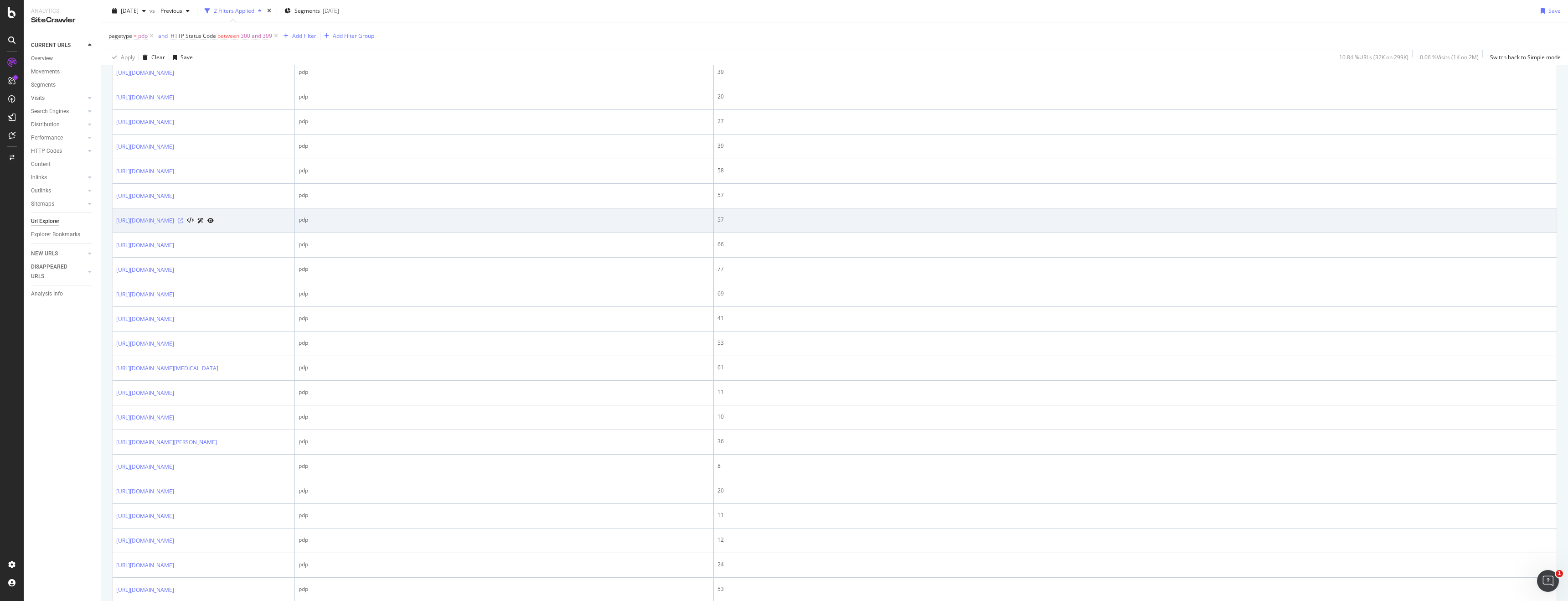
click at [183, 223] on icon at bounding box center [180, 221] width 6 height 6
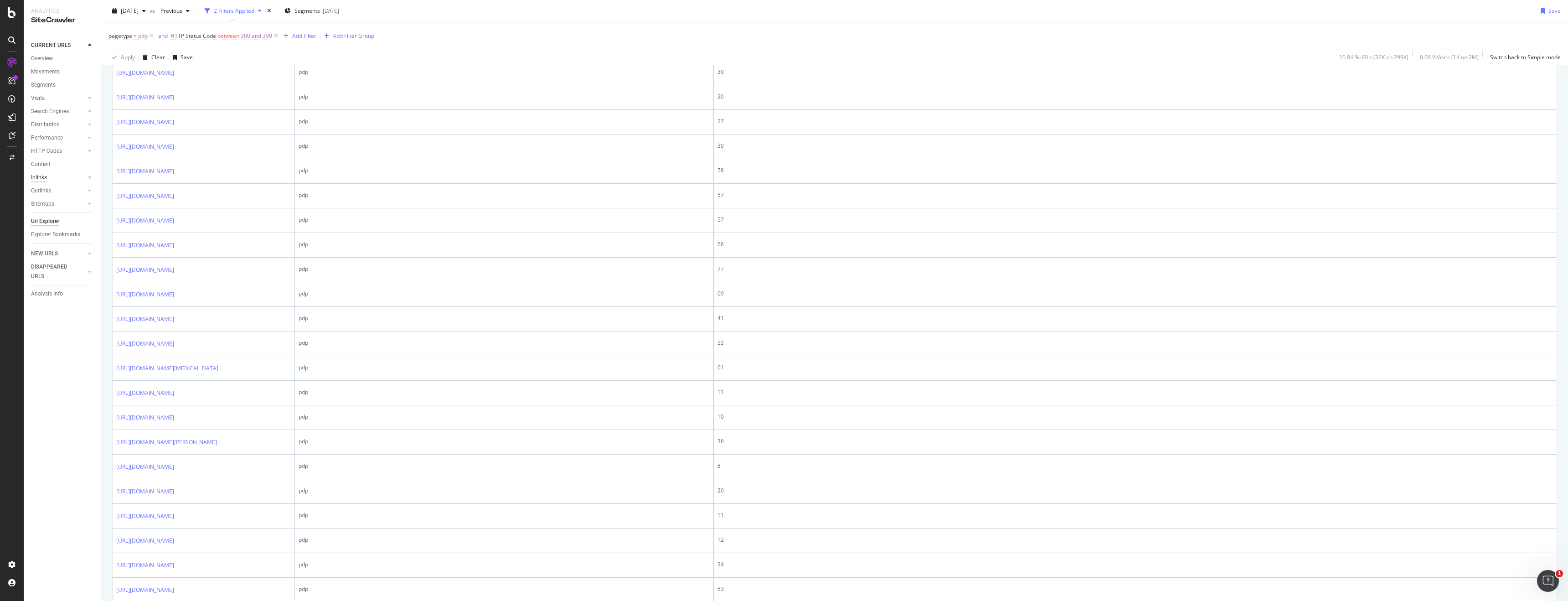
click at [42, 179] on div "Inlinks" at bounding box center [39, 178] width 16 height 10
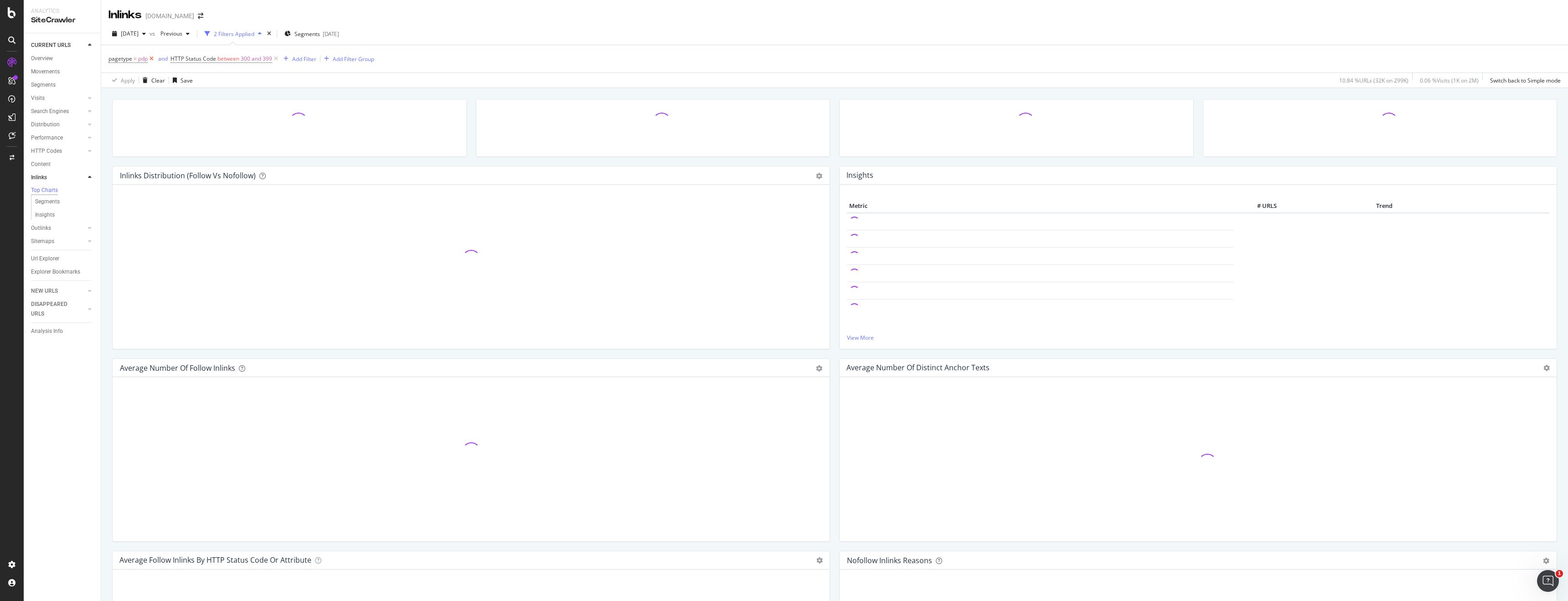
click at [153, 58] on icon at bounding box center [152, 59] width 8 height 9
click at [216, 56] on icon at bounding box center [214, 59] width 8 height 9
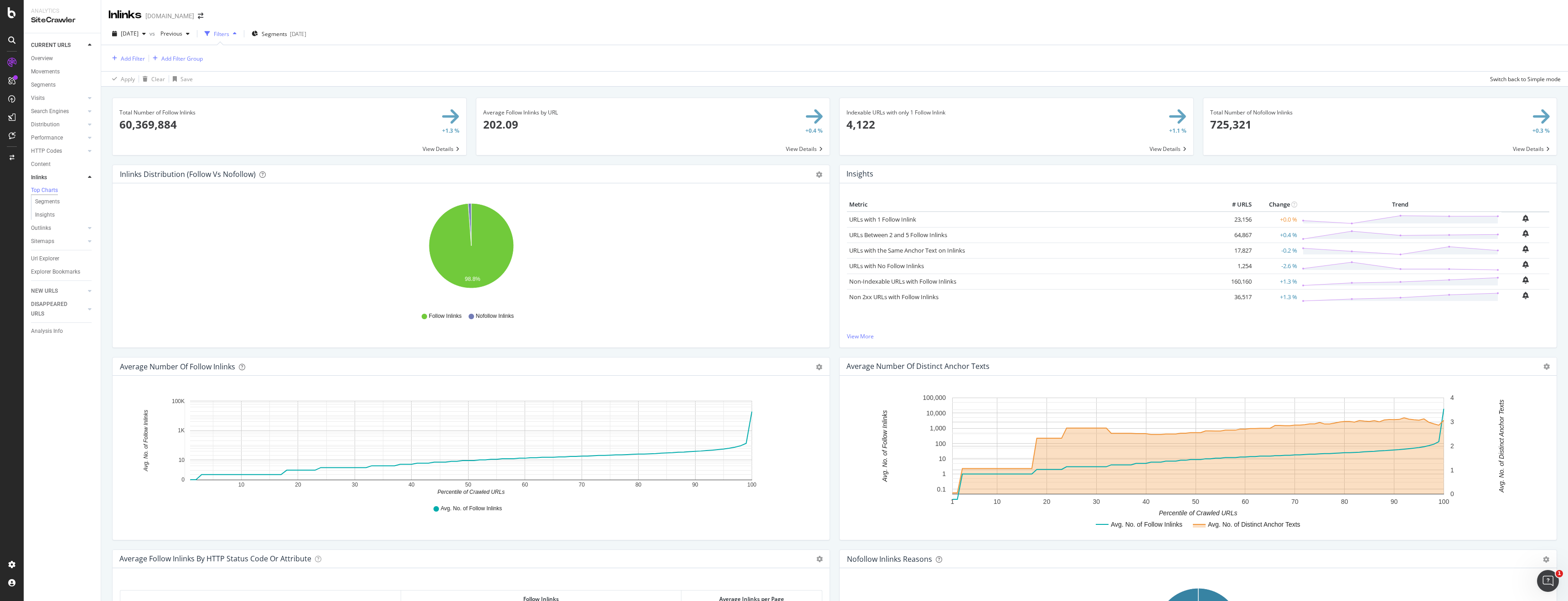
click at [207, 114] on span at bounding box center [290, 127] width 354 height 57
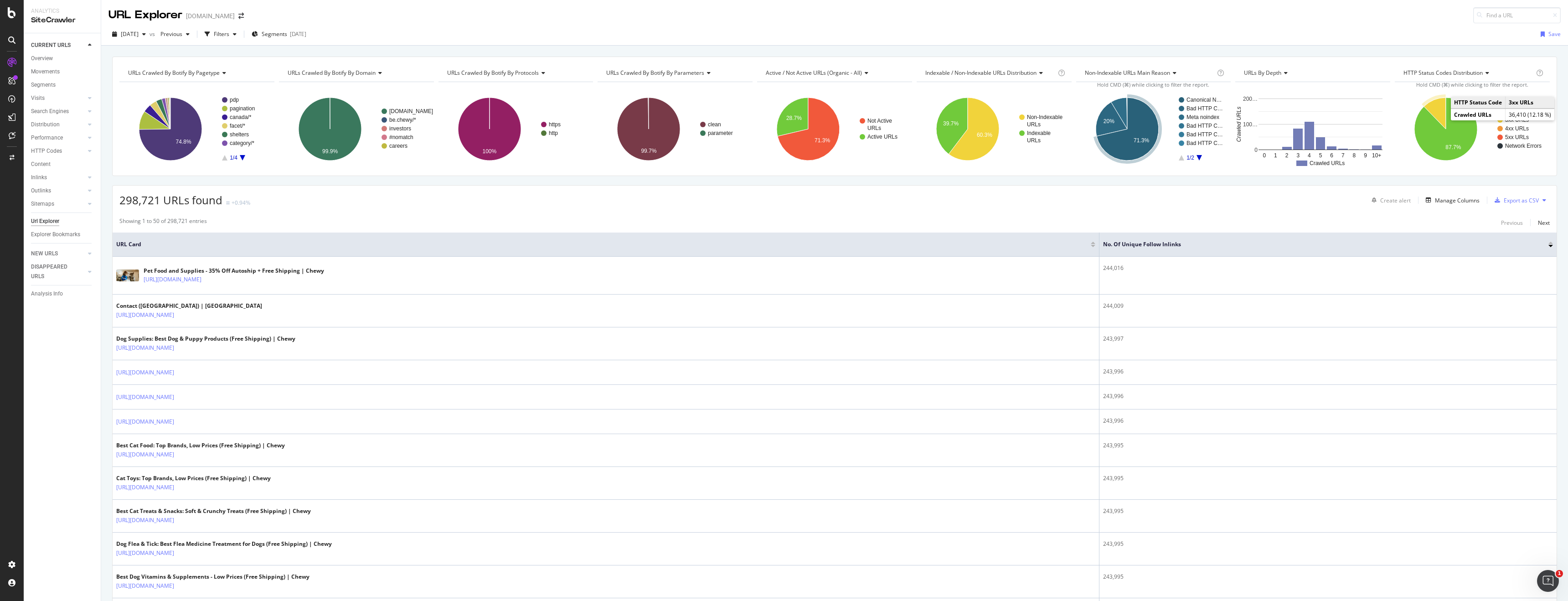
click at [1438, 112] on icon "A chart." at bounding box center [1435, 113] width 22 height 32
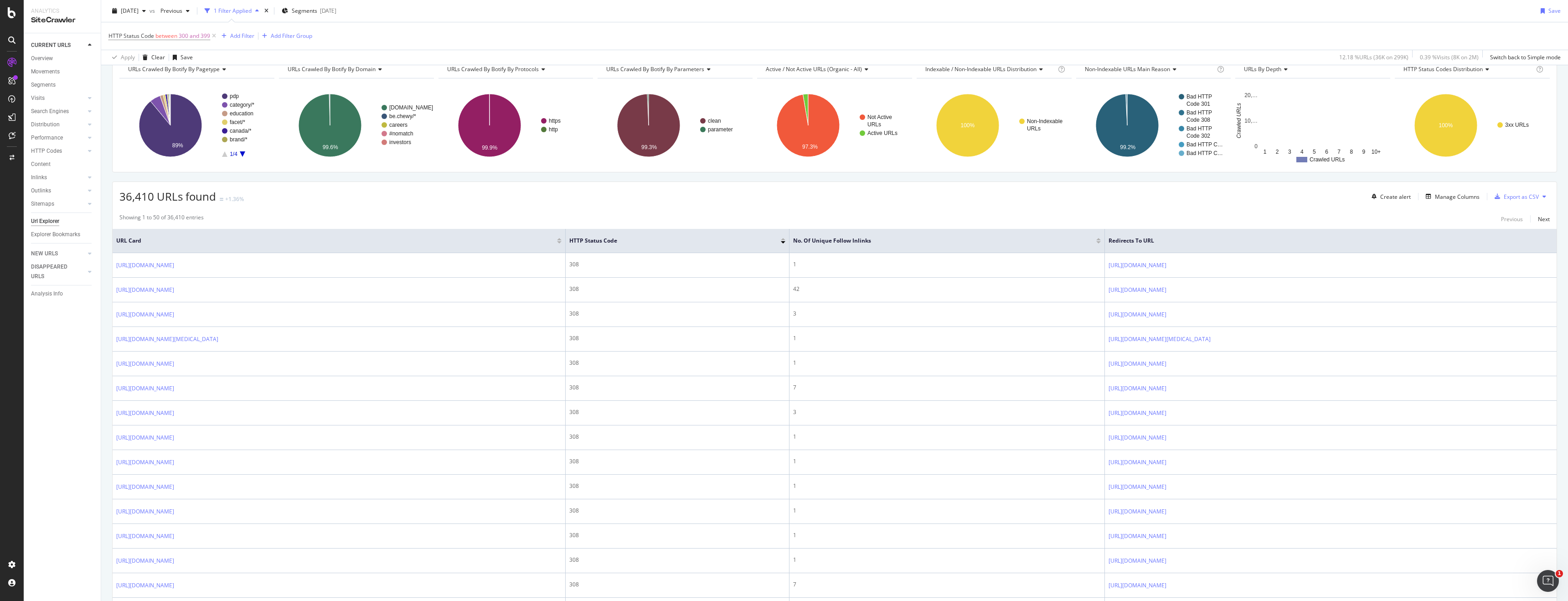
scroll to position [51, 0]
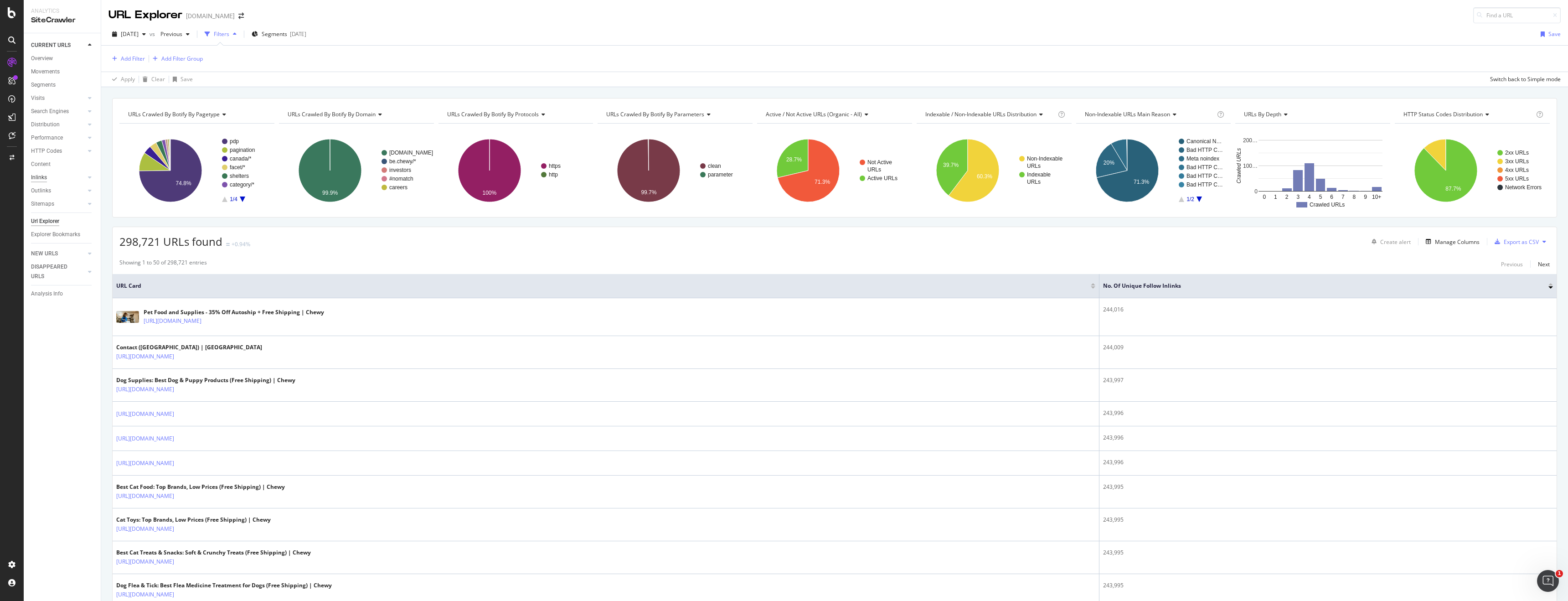
click at [42, 176] on div "Inlinks" at bounding box center [39, 178] width 16 height 10
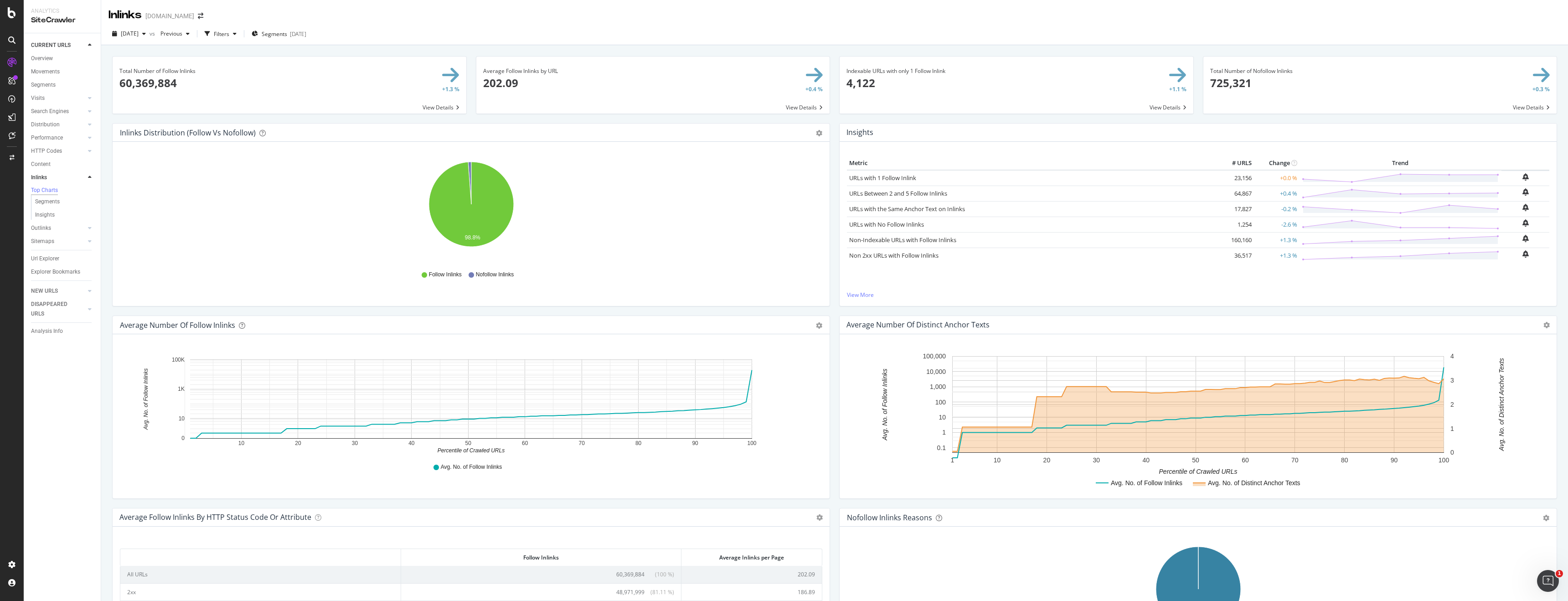
scroll to position [8, 0]
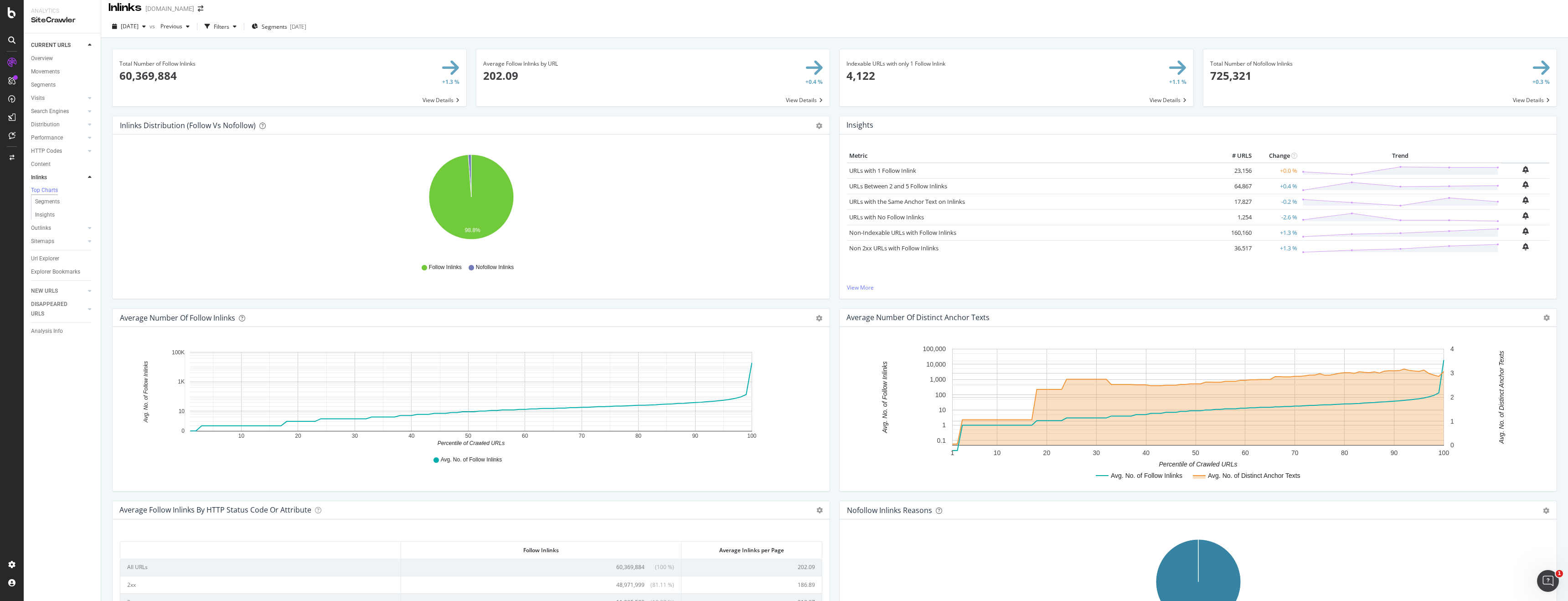
click at [440, 97] on span at bounding box center [290, 78] width 354 height 57
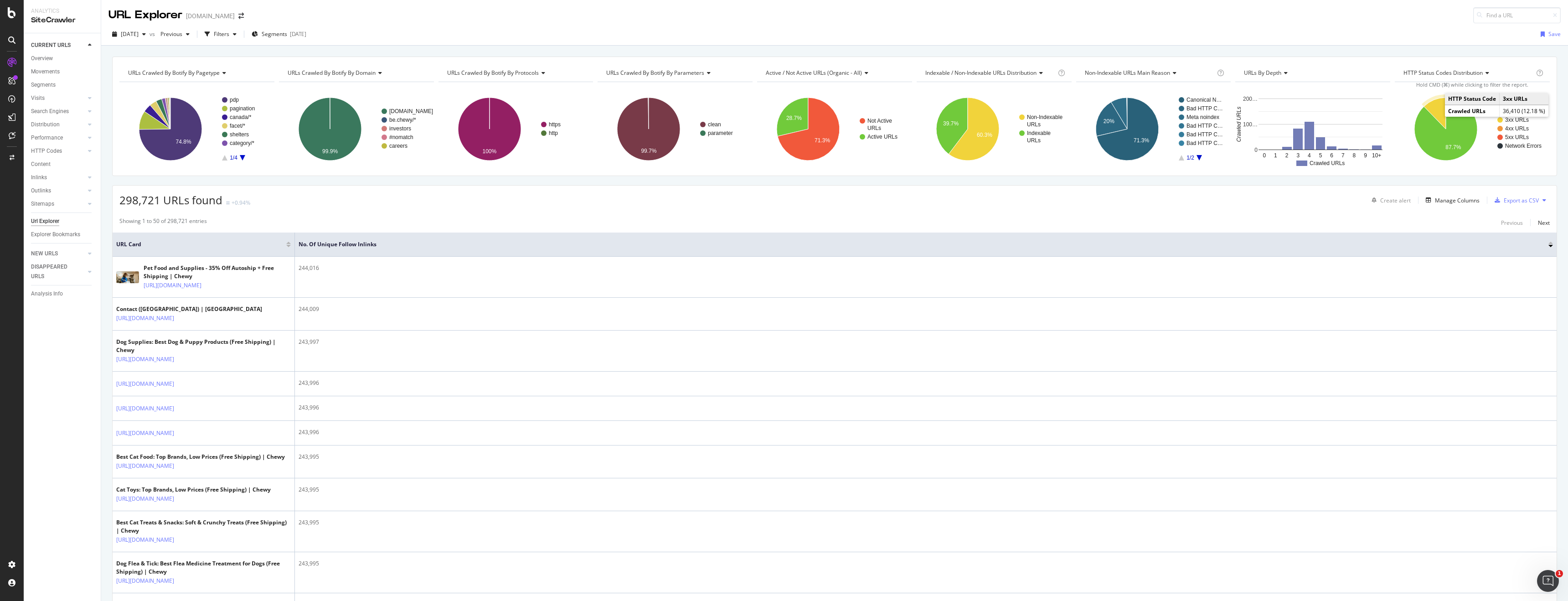
click at [1439, 107] on icon "A chart." at bounding box center [1435, 113] width 22 height 32
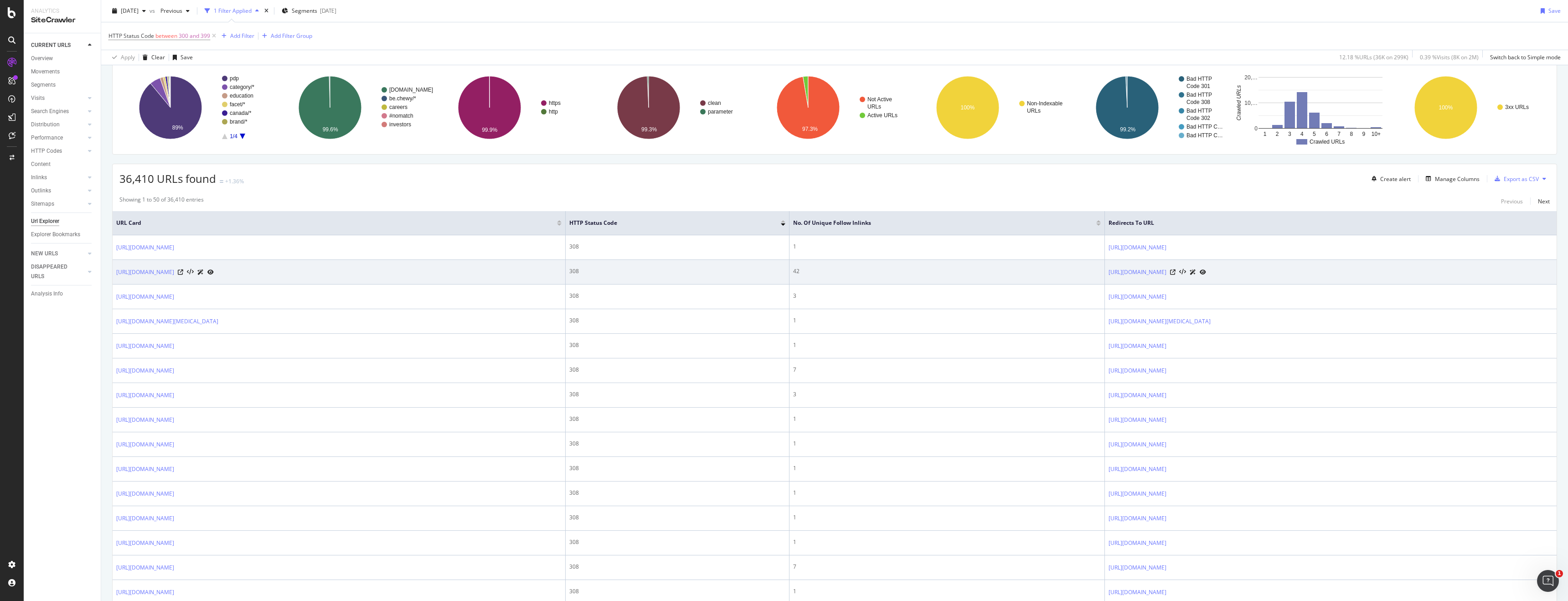
scroll to position [61, 0]
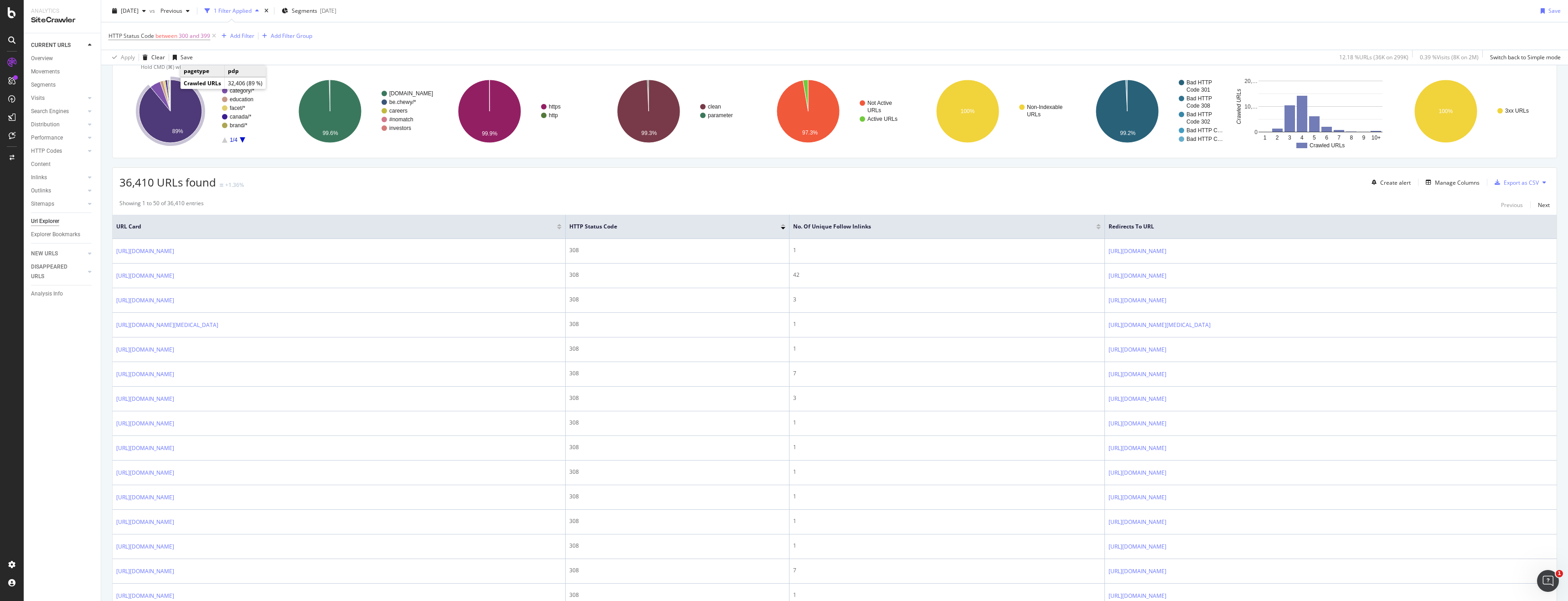
click at [173, 117] on icon "A chart." at bounding box center [170, 111] width 63 height 63
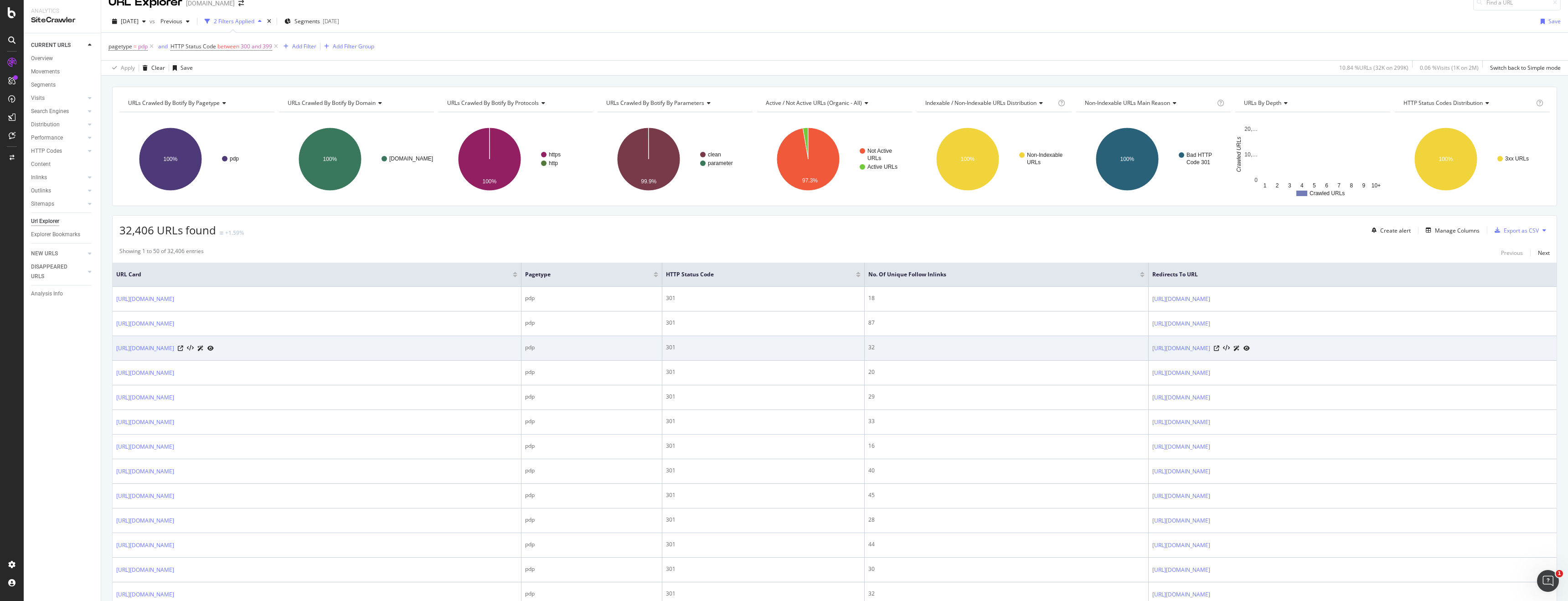
scroll to position [25, 0]
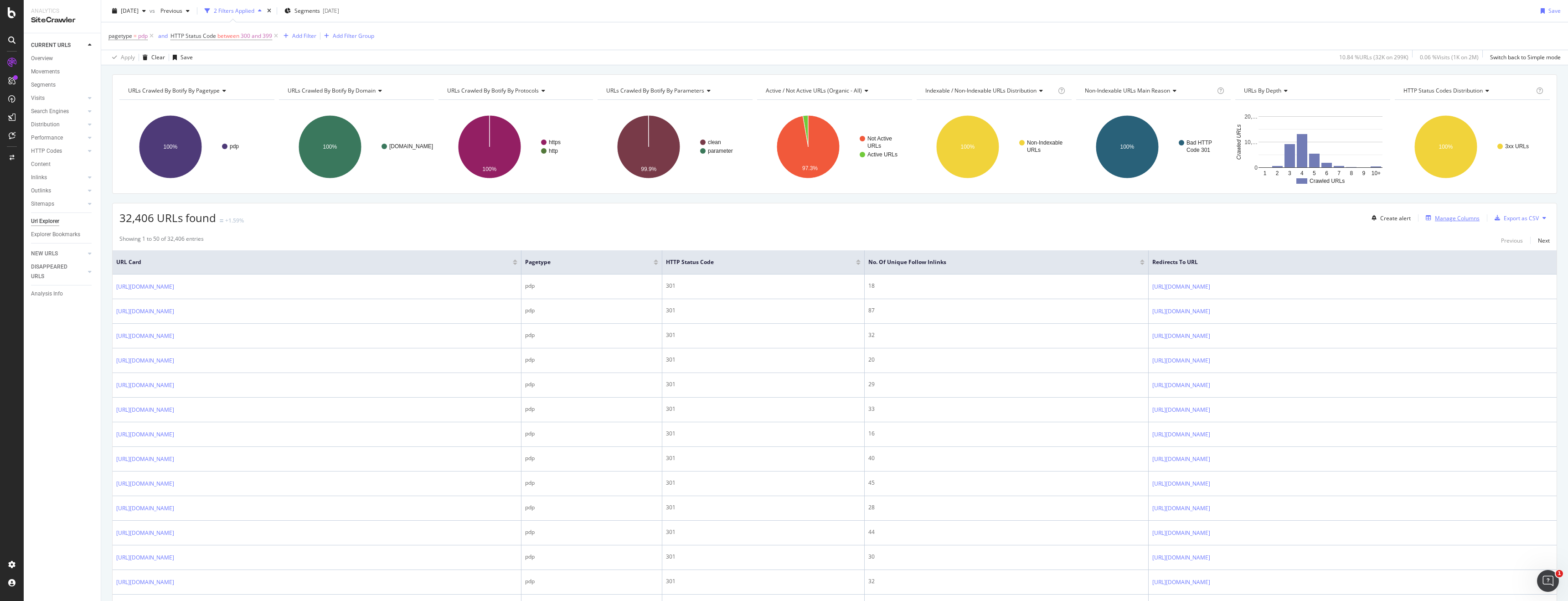
click at [1475, 220] on div "Manage Columns" at bounding box center [1457, 218] width 44 height 8
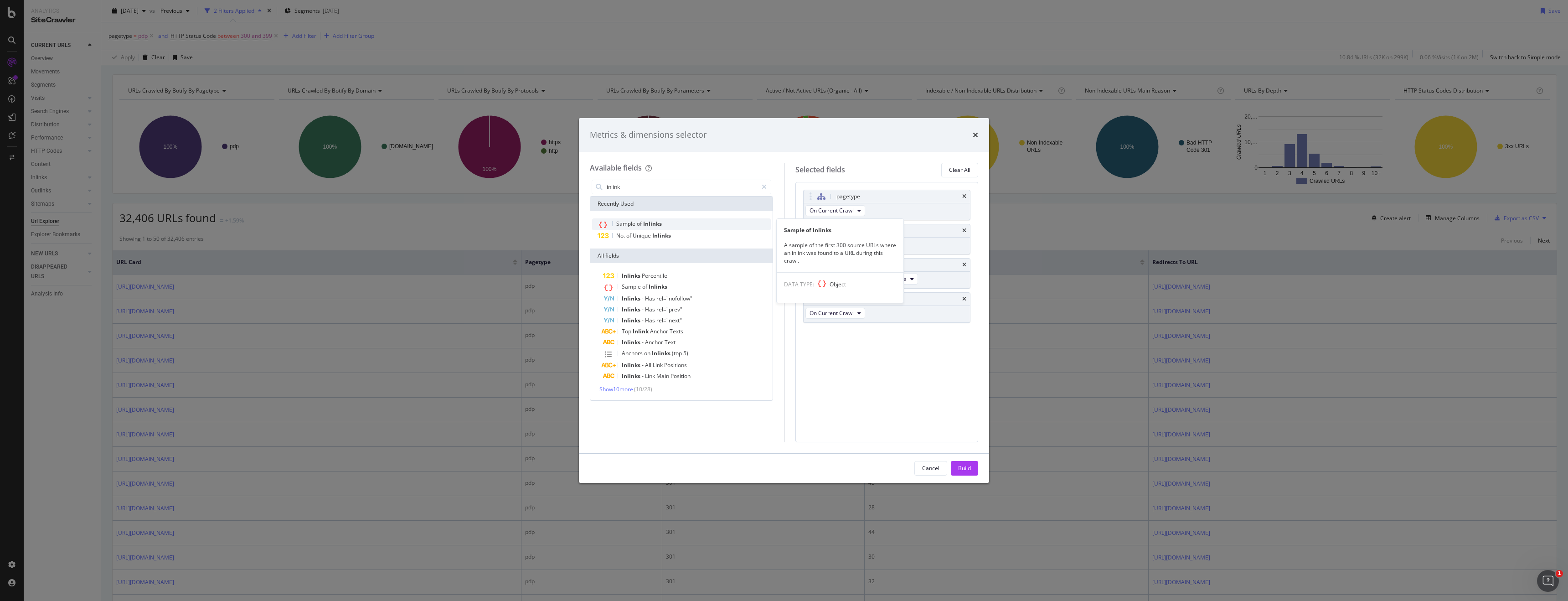
type input "inlink"
click at [632, 222] on span "Sample" at bounding box center [626, 224] width 20 height 8
click at [968, 469] on div "Build" at bounding box center [964, 468] width 13 height 8
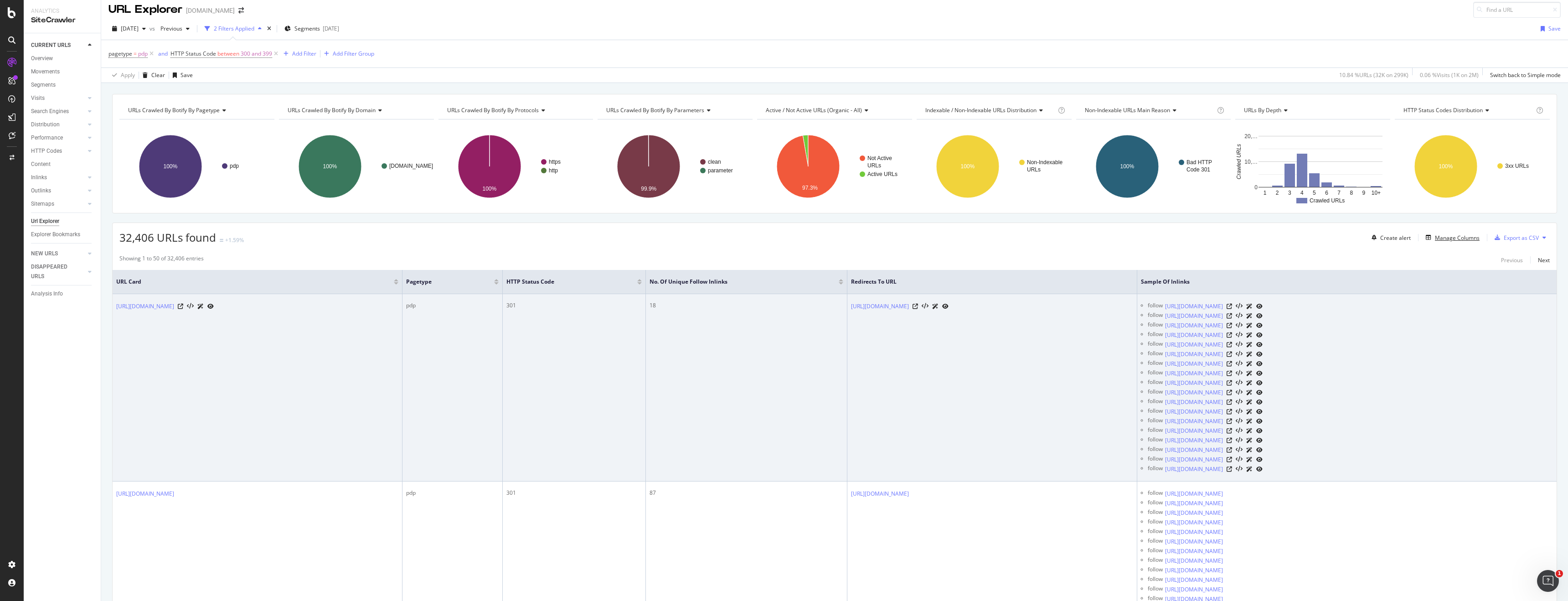
scroll to position [6, 0]
click at [1232, 314] on icon at bounding box center [1229, 315] width 6 height 6
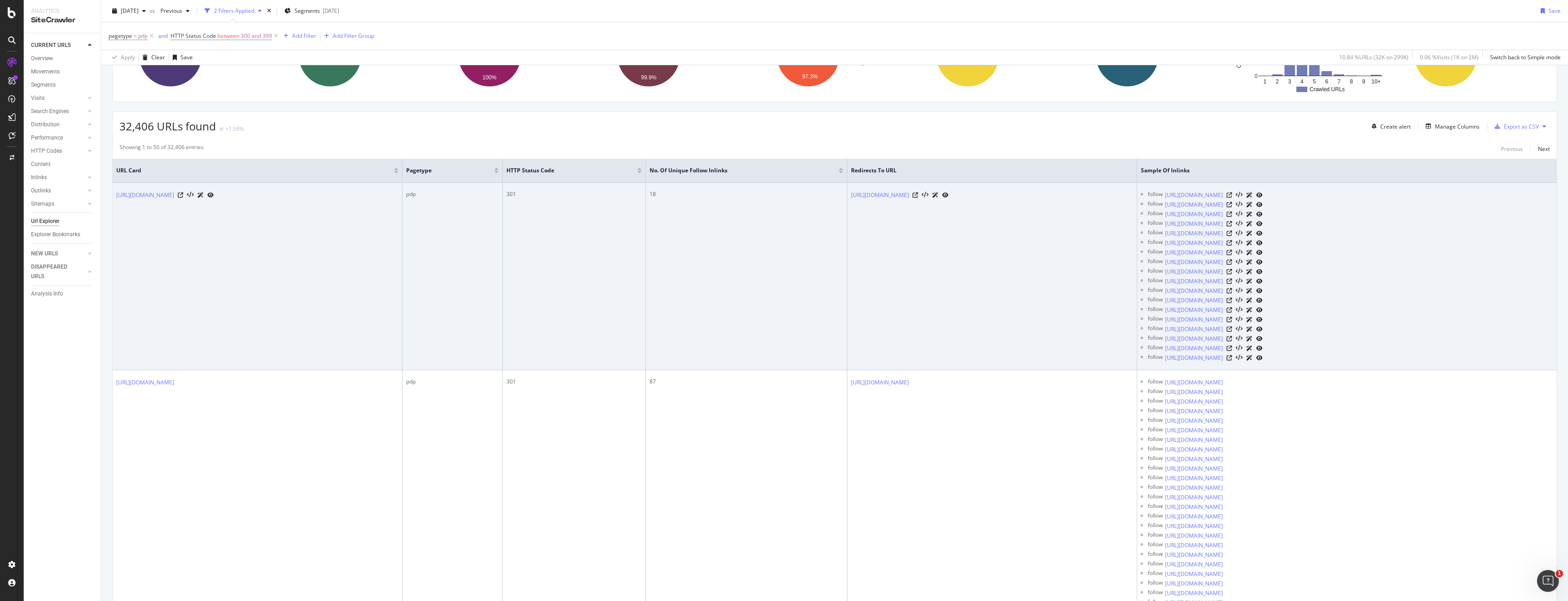
scroll to position [36, 0]
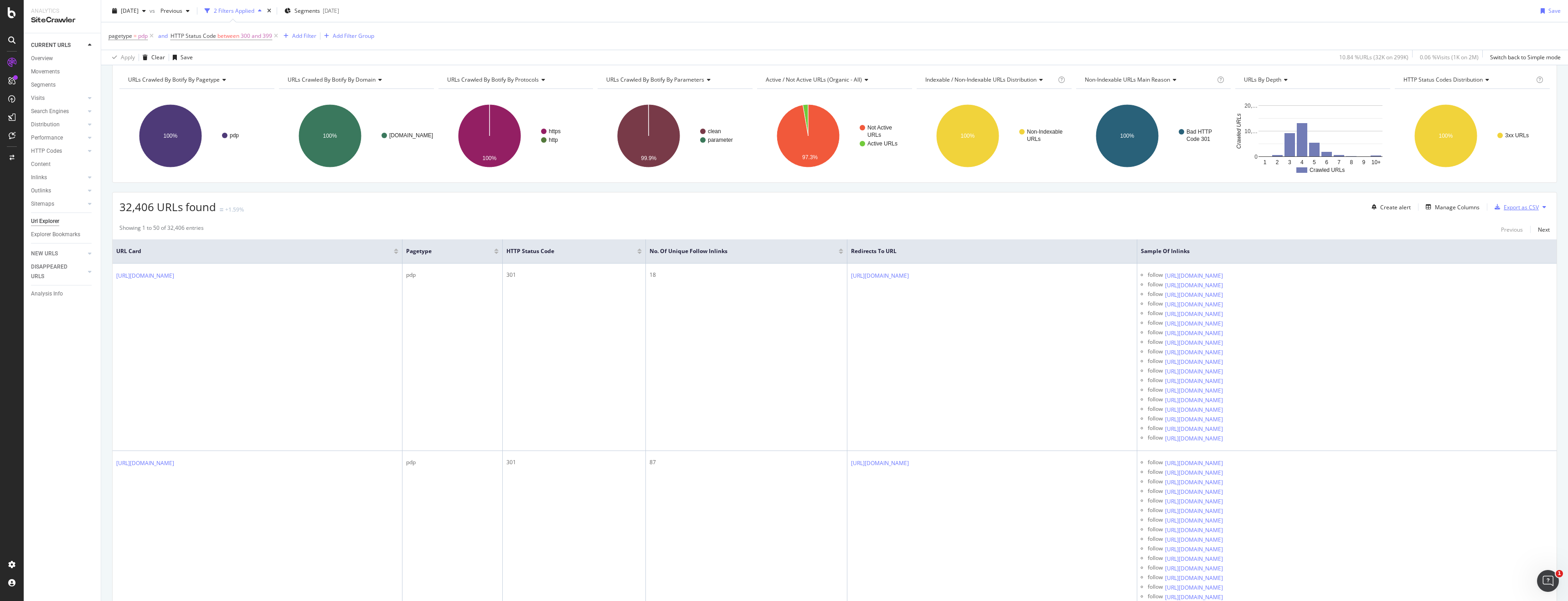
click at [1515, 209] on div "Export as CSV" at bounding box center [1521, 207] width 35 height 8
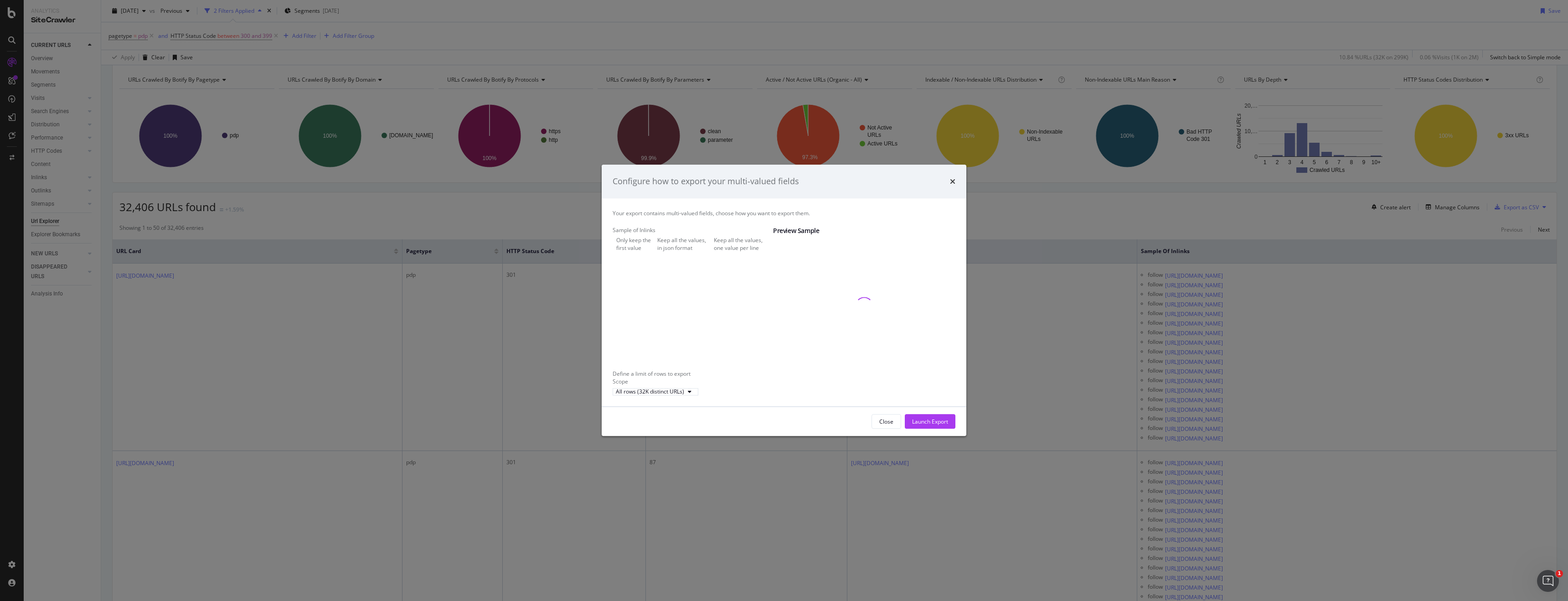
click at [675, 245] on div "Keep all the values, in json format" at bounding box center [684, 243] width 53 height 15
click at [714, 252] on div "Keep all the values, one value per line" at bounding box center [743, 243] width 59 height 15
click at [938, 425] on div "Launch Export" at bounding box center [930, 422] width 36 height 8
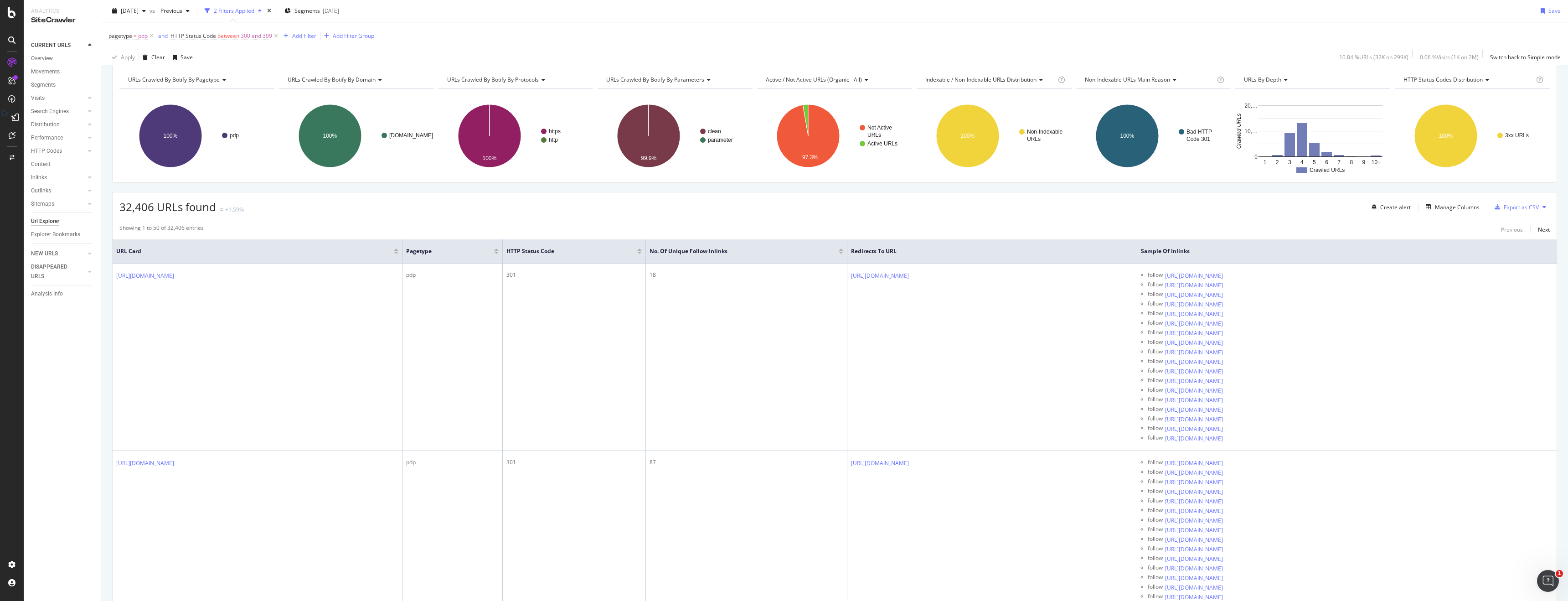
click at [12, 115] on icon at bounding box center [4, 117] width 15 height 14
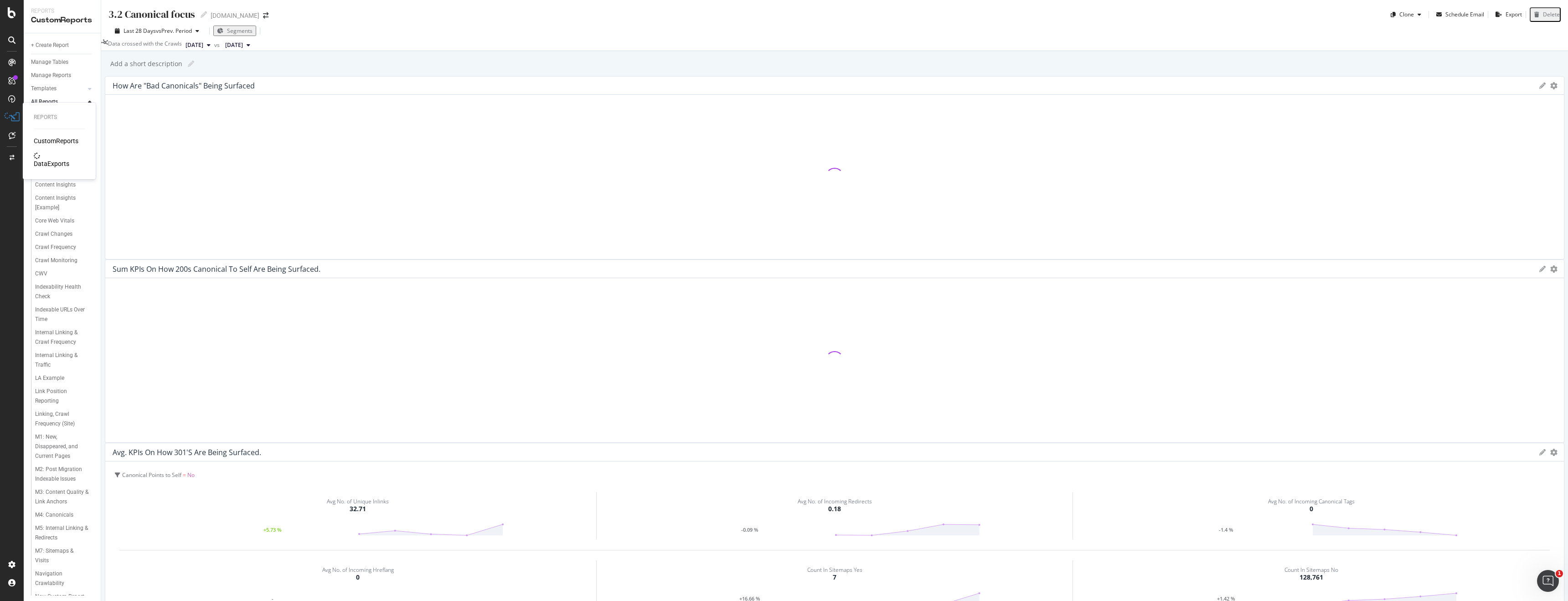
click at [63, 140] on div "CustomReports" at bounding box center [56, 141] width 44 height 9
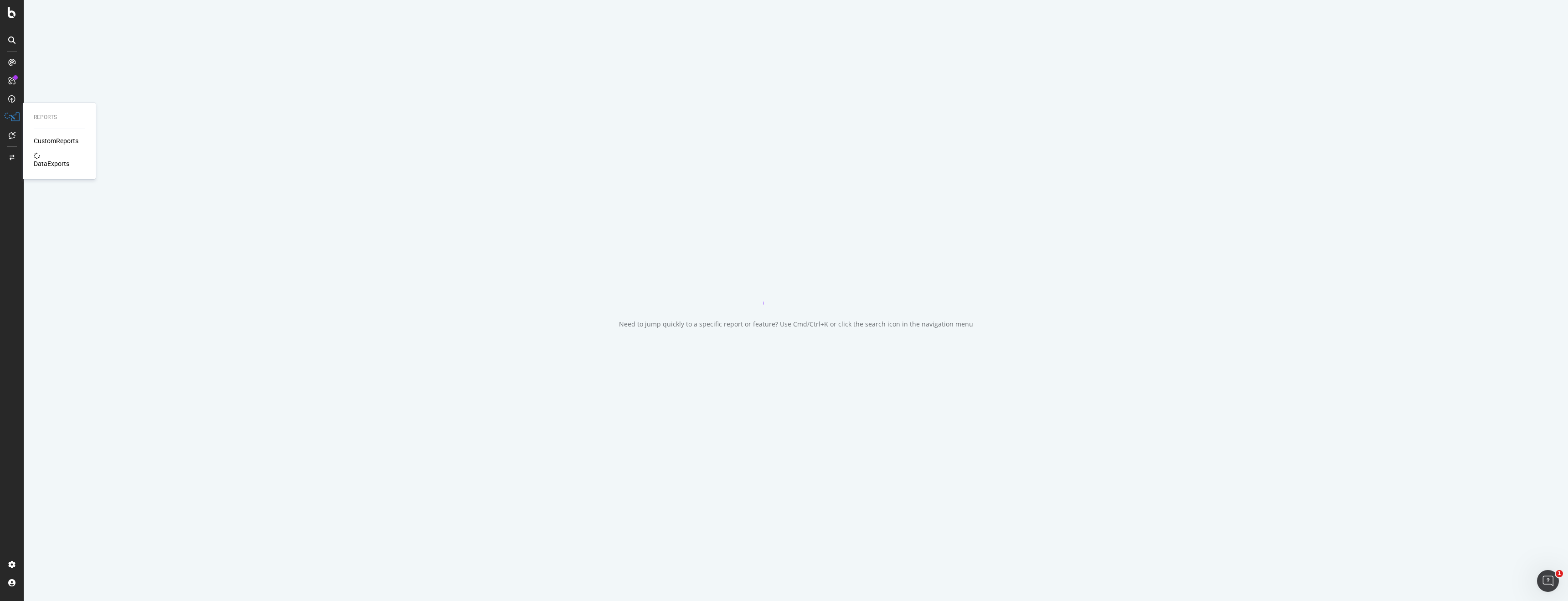
click at [51, 159] on div "DataExports" at bounding box center [51, 164] width 36 height 9
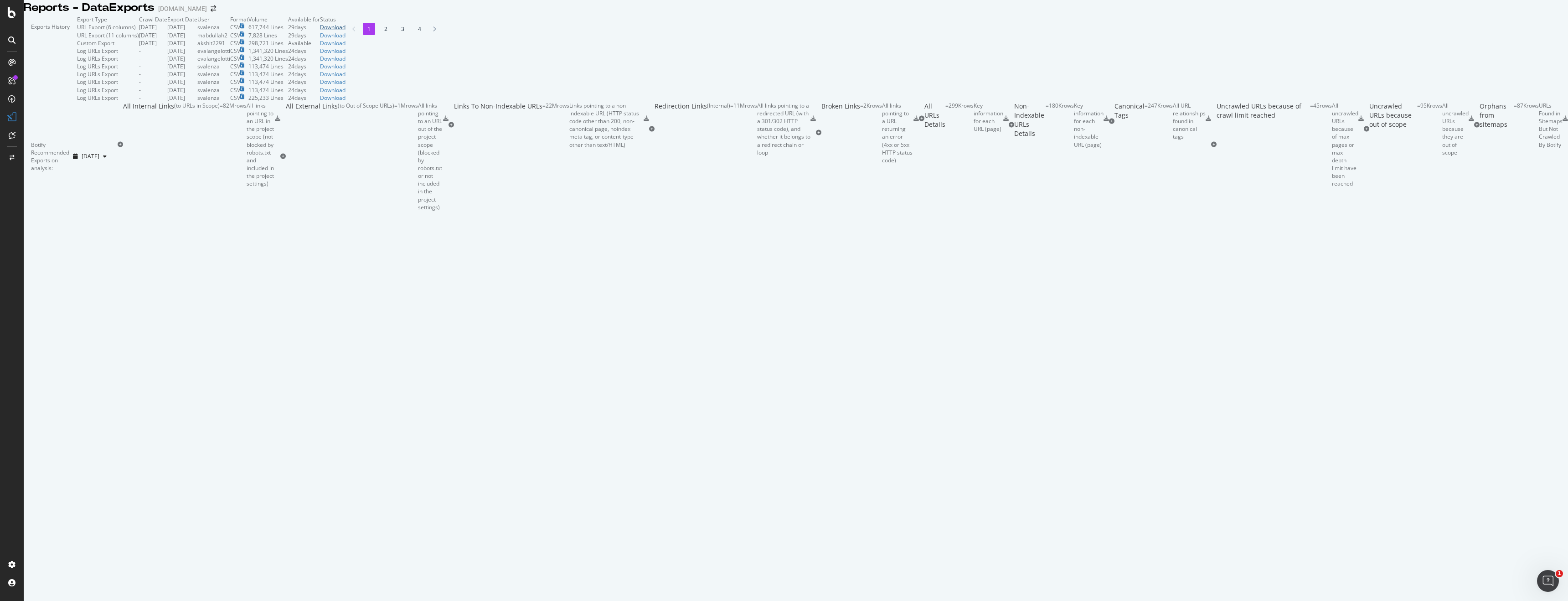
click at [346, 31] on div "Download" at bounding box center [333, 27] width 25 height 8
